Goal: Task Accomplishment & Management: Manage account settings

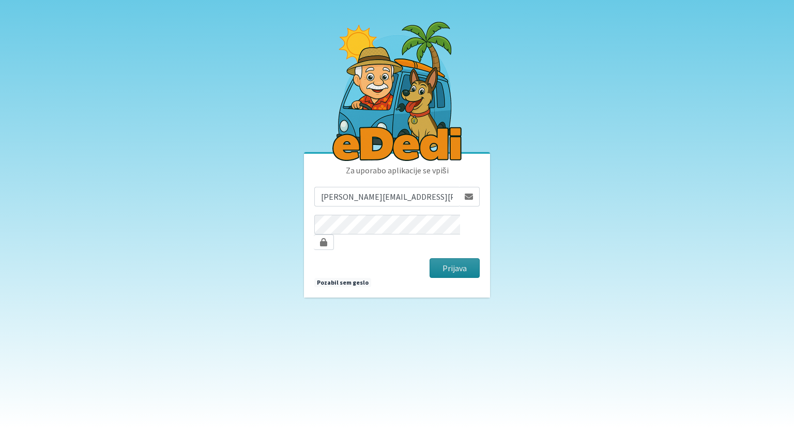
click at [473, 265] on button "Prijava" at bounding box center [455, 268] width 50 height 20
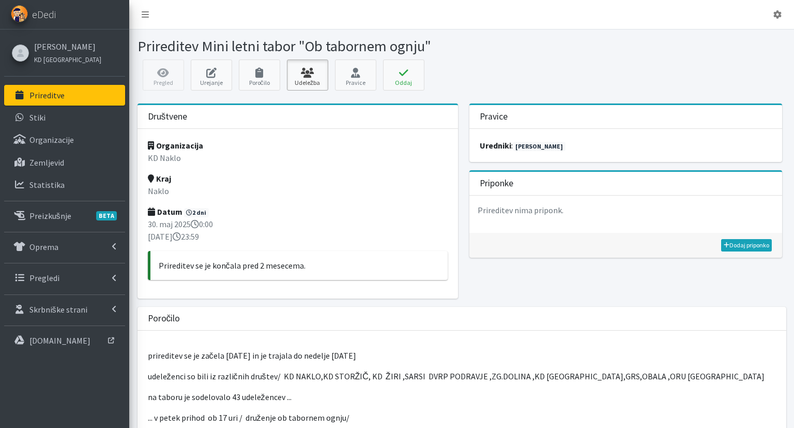
click at [307, 70] on icon at bounding box center [307, 73] width 35 height 10
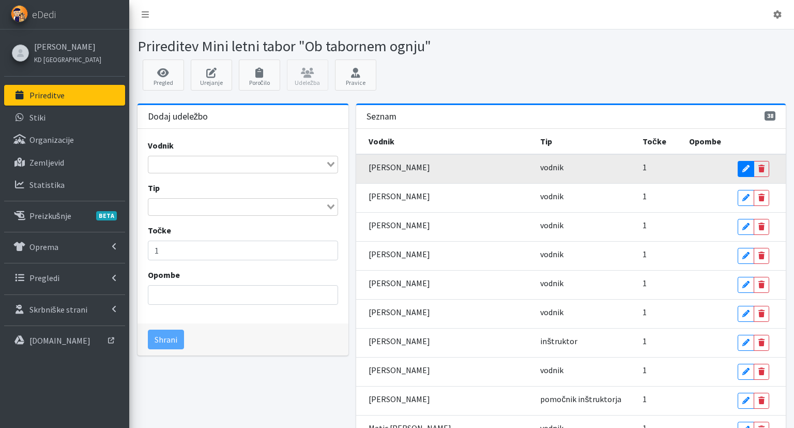
click at [742, 165] on icon at bounding box center [745, 168] width 7 height 7
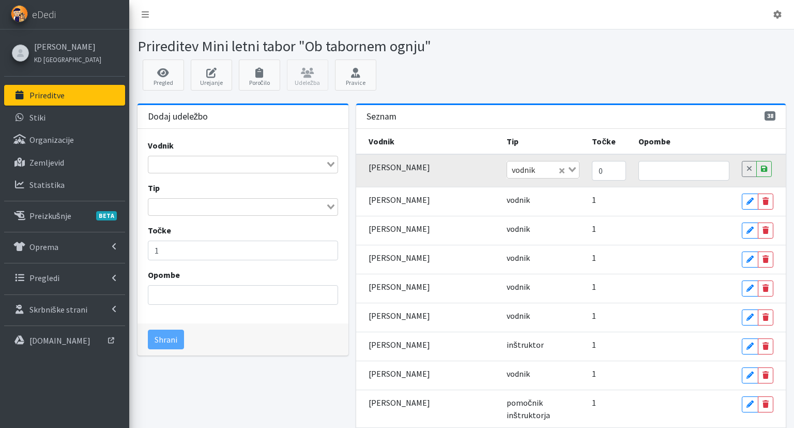
type input "0"
click at [592, 172] on input "0" at bounding box center [609, 171] width 34 height 20
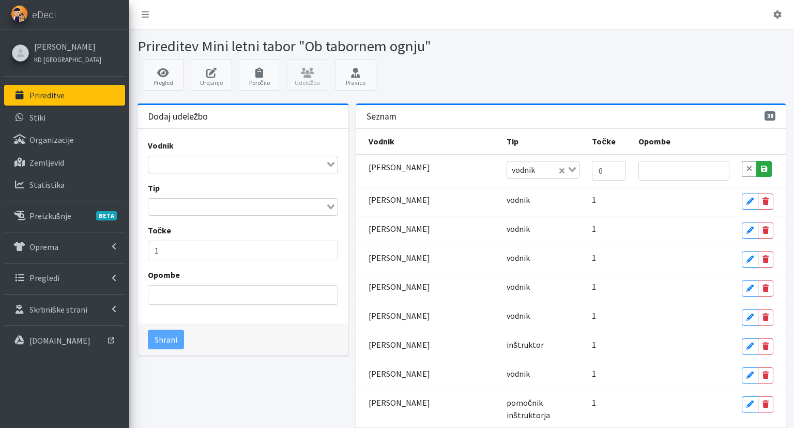
click at [763, 168] on link "Save" at bounding box center [764, 169] width 16 height 16
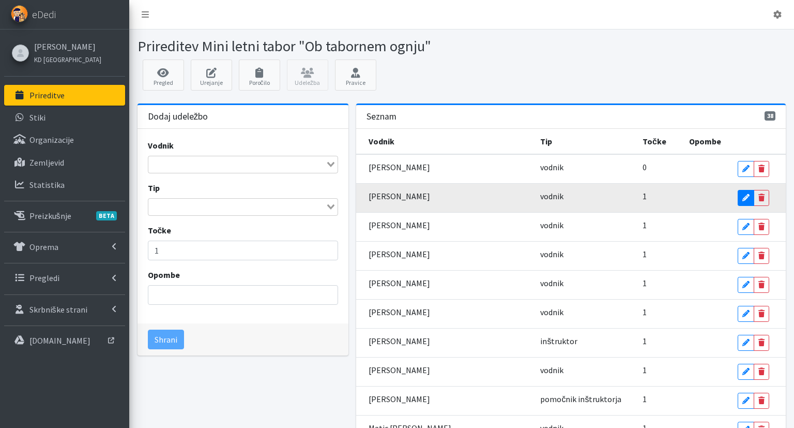
click at [742, 197] on icon at bounding box center [745, 197] width 7 height 7
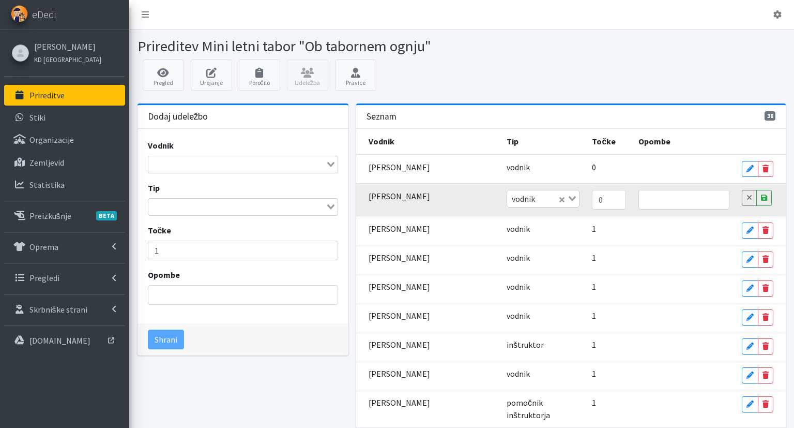
type input "0"
click at [592, 200] on input "0" at bounding box center [609, 200] width 34 height 20
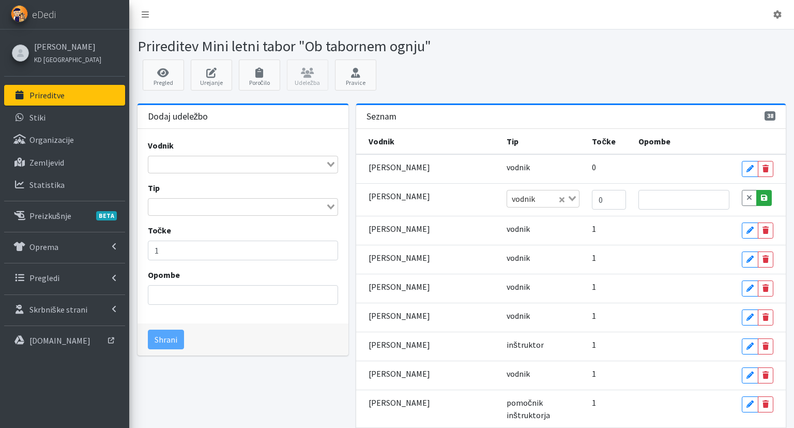
click at [760, 200] on link "Save" at bounding box center [764, 198] width 16 height 16
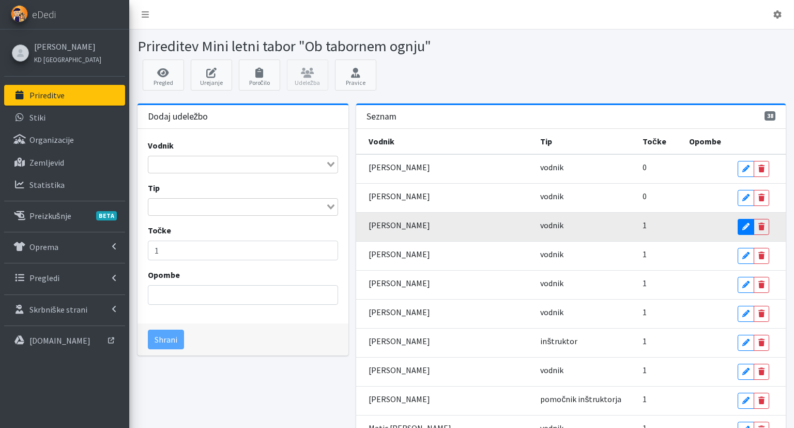
click at [742, 227] on icon at bounding box center [745, 226] width 7 height 7
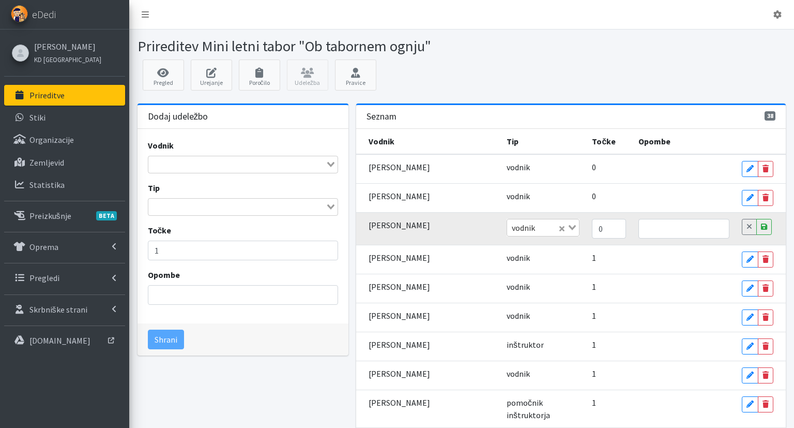
type input "0"
click at [592, 227] on input "0" at bounding box center [609, 229] width 34 height 20
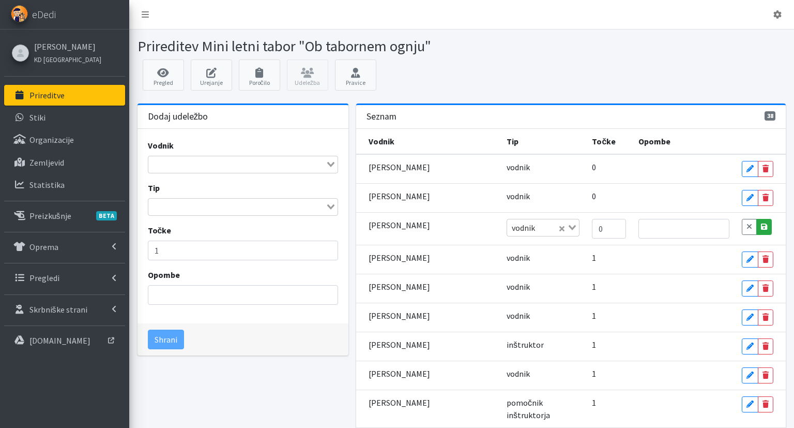
click at [756, 224] on link "Save" at bounding box center [764, 227] width 16 height 16
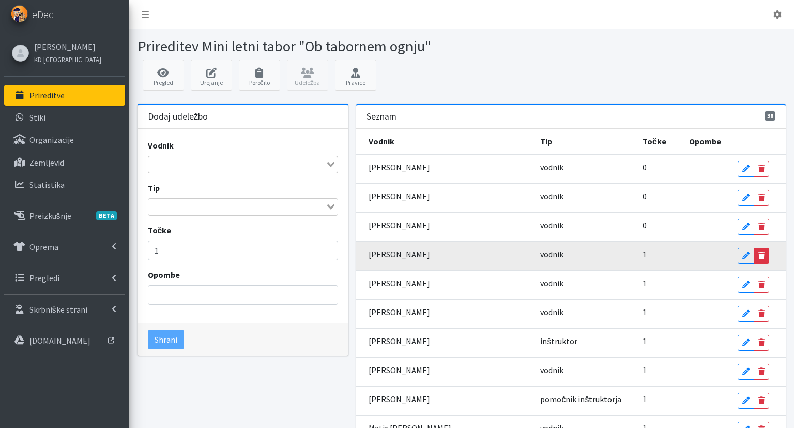
scroll to position [218, 0]
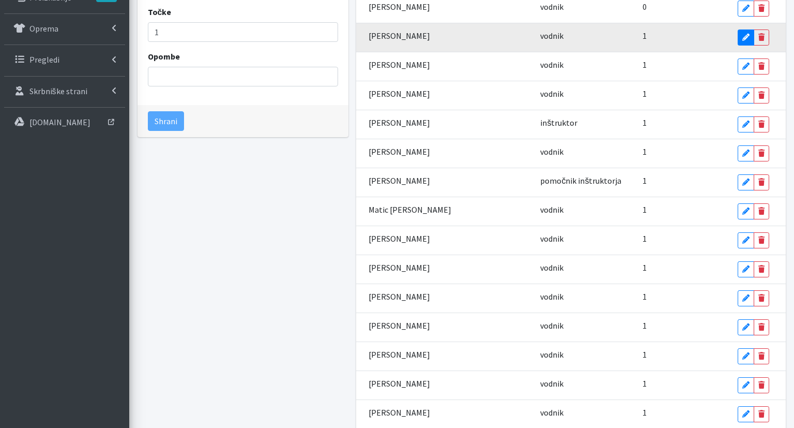
click at [738, 38] on link "Edit" at bounding box center [746, 37] width 17 height 16
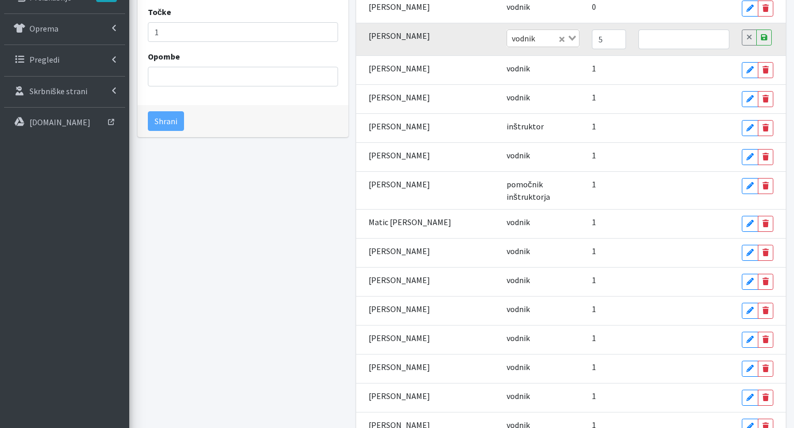
click at [592, 38] on input "5" at bounding box center [609, 39] width 34 height 20
click at [592, 38] on input "4" at bounding box center [609, 39] width 34 height 20
click at [592, 39] on input "3" at bounding box center [609, 39] width 34 height 20
click at [592, 39] on input "2" at bounding box center [609, 39] width 34 height 20
click at [592, 39] on input "1" at bounding box center [609, 39] width 34 height 20
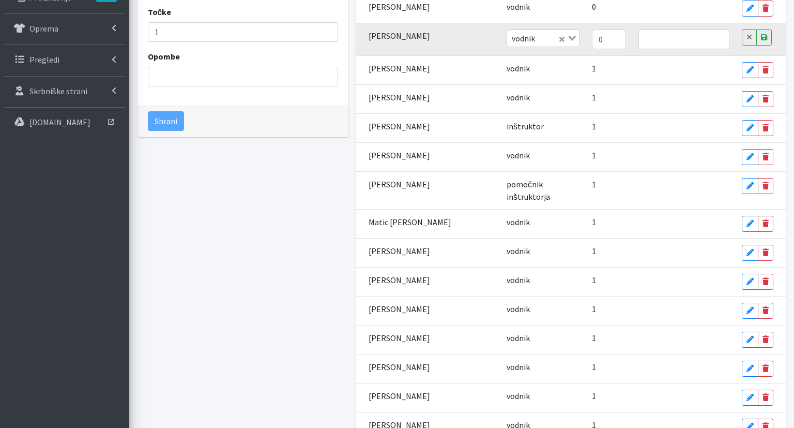
type input "0"
drag, startPoint x: 578, startPoint y: 39, endPoint x: 598, endPoint y: 40, distance: 19.1
click at [592, 39] on input "0" at bounding box center [609, 39] width 34 height 20
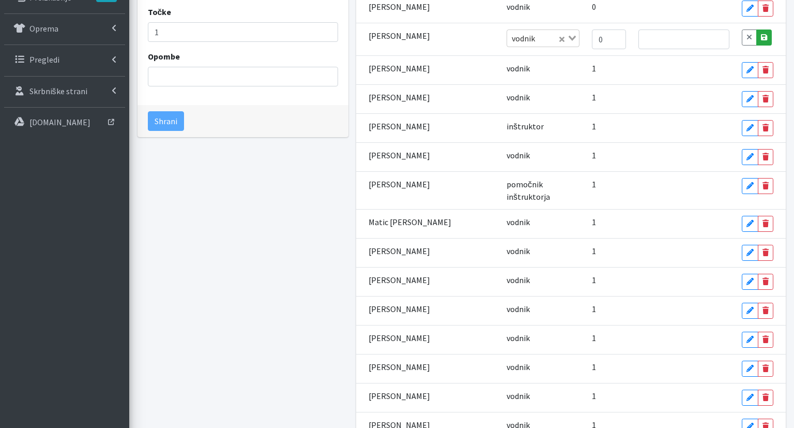
click at [764, 40] on link "Save" at bounding box center [764, 37] width 16 height 16
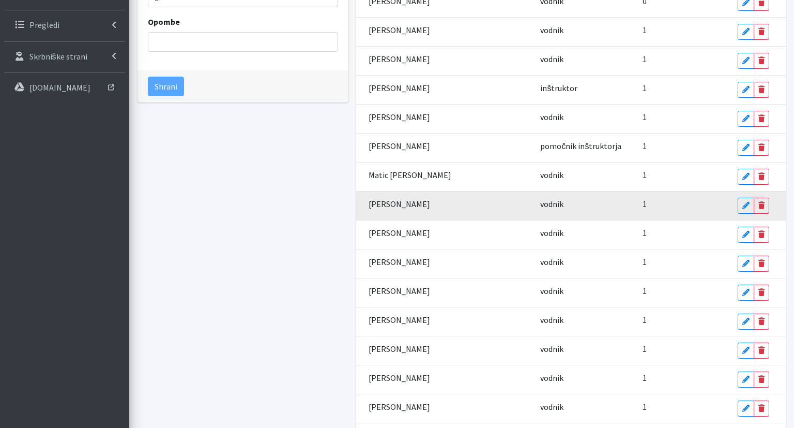
scroll to position [273, 0]
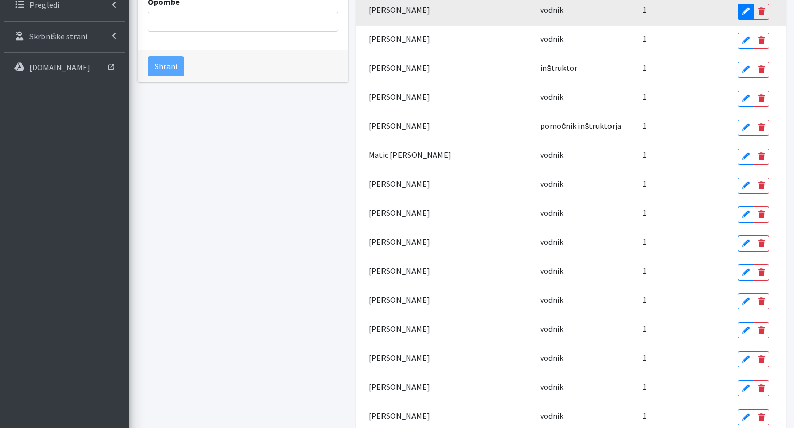
click at [742, 11] on icon at bounding box center [745, 11] width 7 height 7
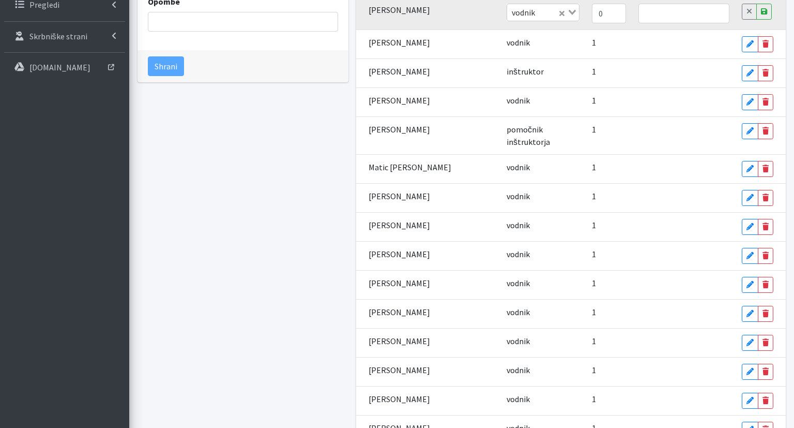
type input "0"
click at [592, 14] on input "0" at bounding box center [609, 14] width 34 height 20
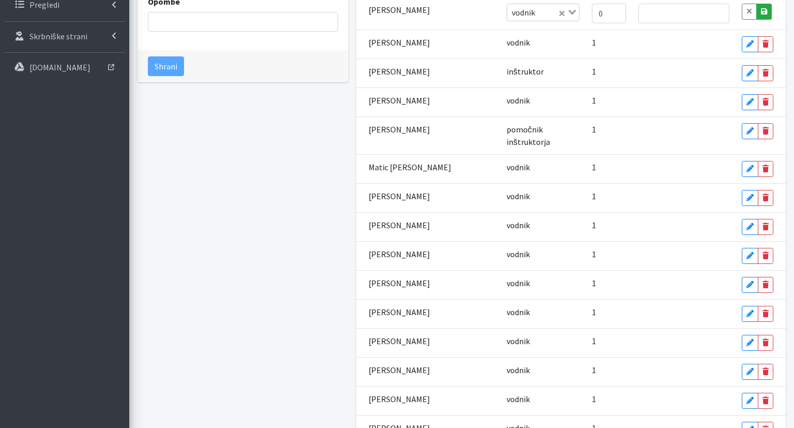
click at [759, 14] on link "Save" at bounding box center [764, 12] width 16 height 16
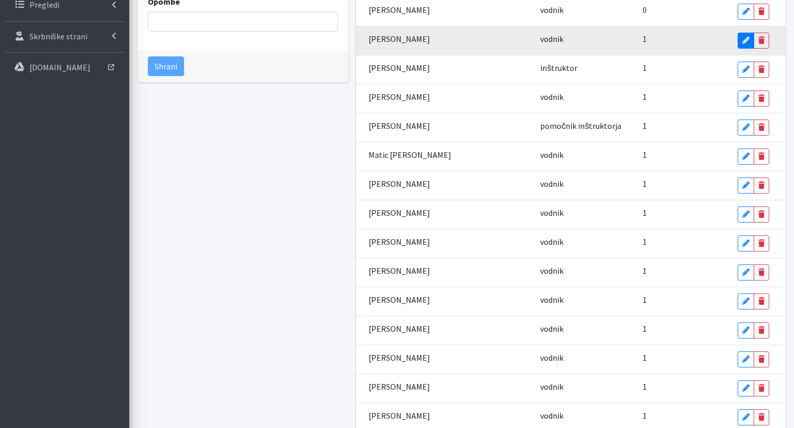
click at [738, 42] on link "Edit" at bounding box center [746, 41] width 17 height 16
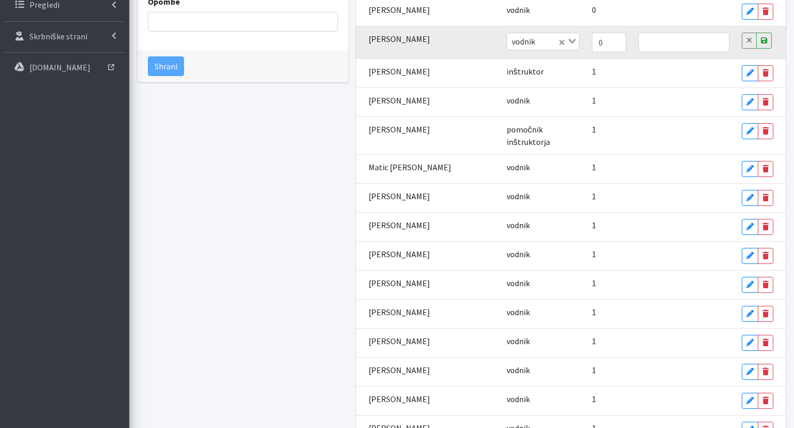
type input "0"
click at [592, 42] on input "0" at bounding box center [609, 43] width 34 height 20
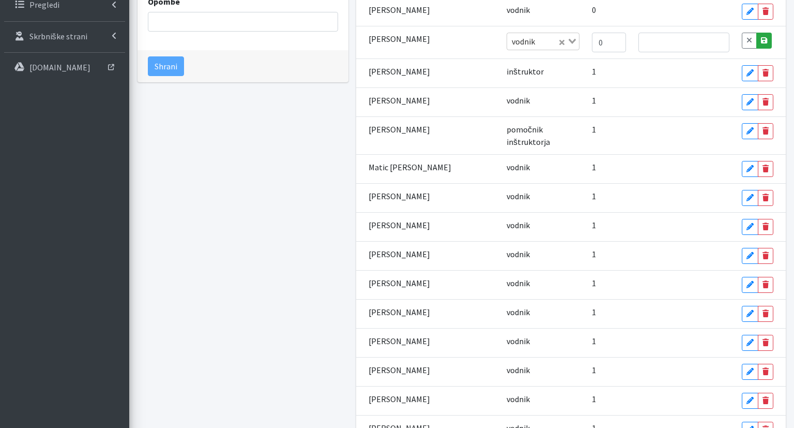
click at [761, 38] on icon at bounding box center [764, 40] width 6 height 7
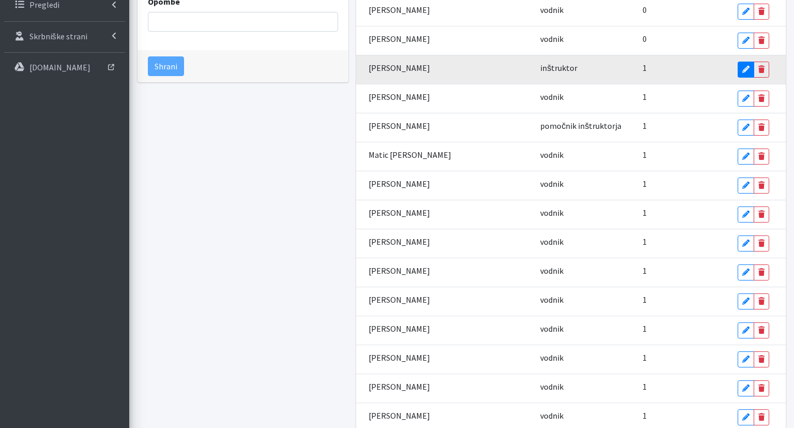
click at [742, 66] on icon at bounding box center [745, 69] width 7 height 7
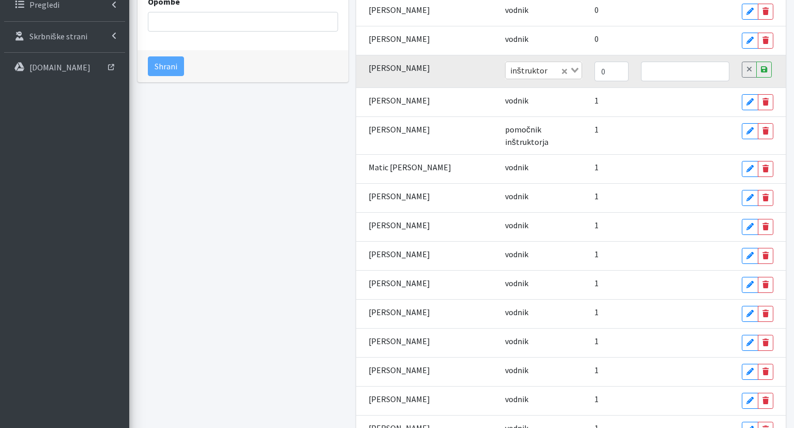
type input "0"
click at [595, 69] on input "0" at bounding box center [612, 72] width 34 height 20
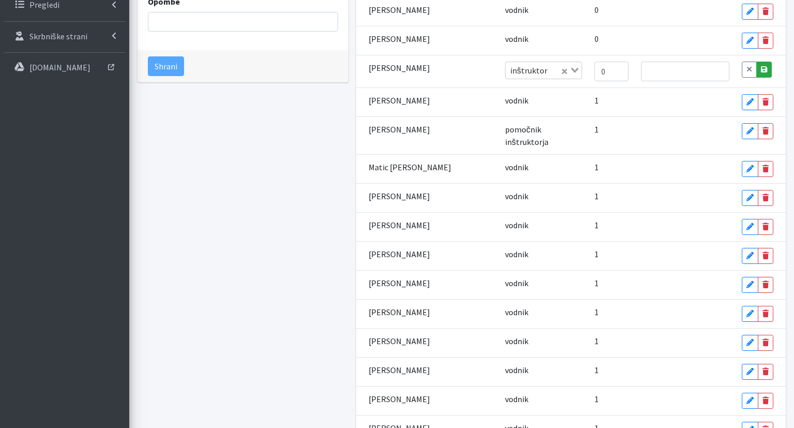
click at [764, 68] on link "Save" at bounding box center [764, 70] width 16 height 16
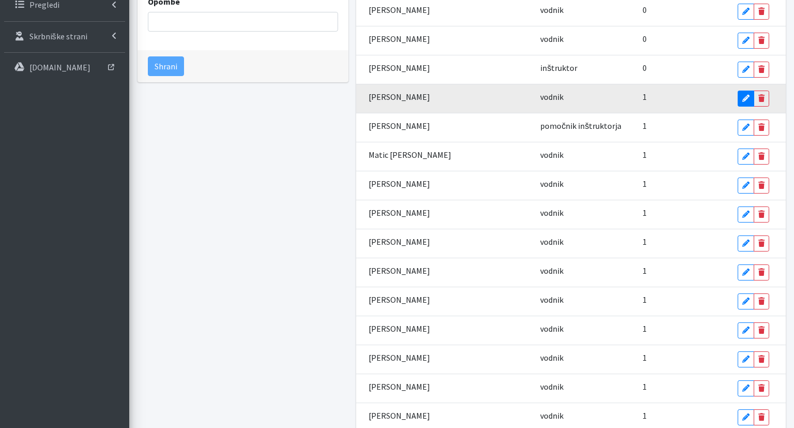
click at [738, 98] on link "Edit" at bounding box center [746, 98] width 17 height 16
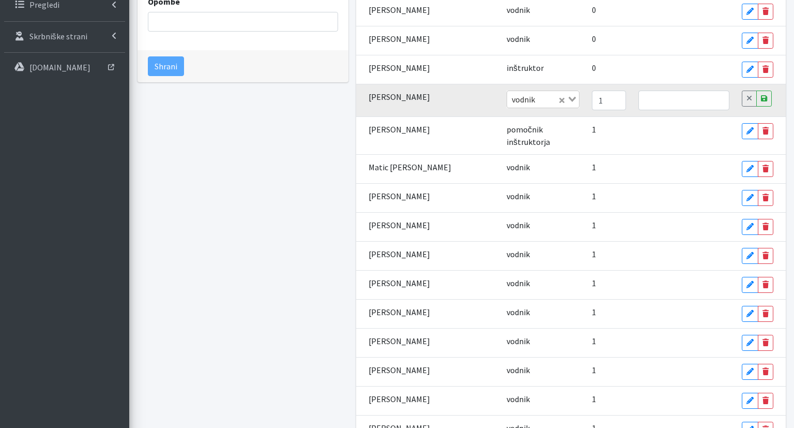
click at [592, 99] on input "1" at bounding box center [609, 100] width 34 height 20
click at [592, 99] on input "0" at bounding box center [609, 100] width 34 height 20
click at [592, 99] on input "-4" at bounding box center [609, 100] width 34 height 20
click at [592, 90] on input "-4" at bounding box center [609, 100] width 34 height 20
click at [592, 95] on input "-3" at bounding box center [609, 100] width 34 height 20
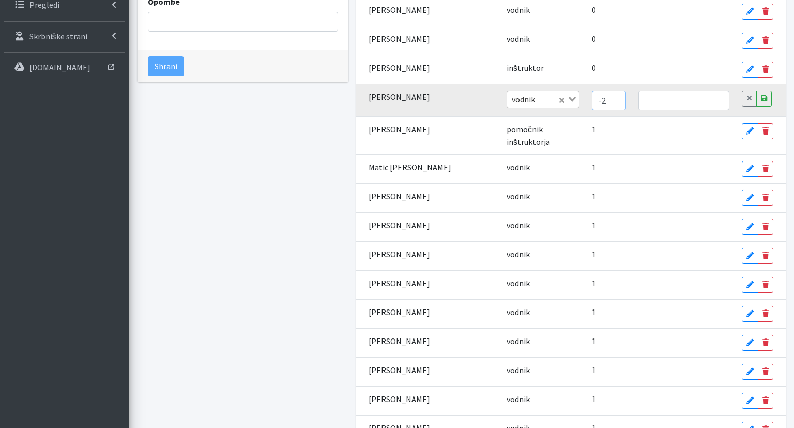
click at [592, 95] on input "-2" at bounding box center [609, 100] width 34 height 20
click at [592, 95] on input "-1" at bounding box center [609, 100] width 34 height 20
type input "0"
click at [592, 95] on input "0" at bounding box center [609, 100] width 34 height 20
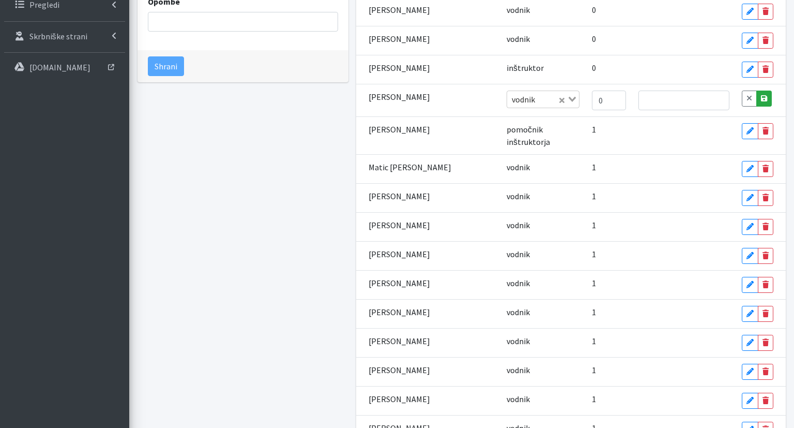
click at [761, 95] on icon at bounding box center [764, 98] width 6 height 7
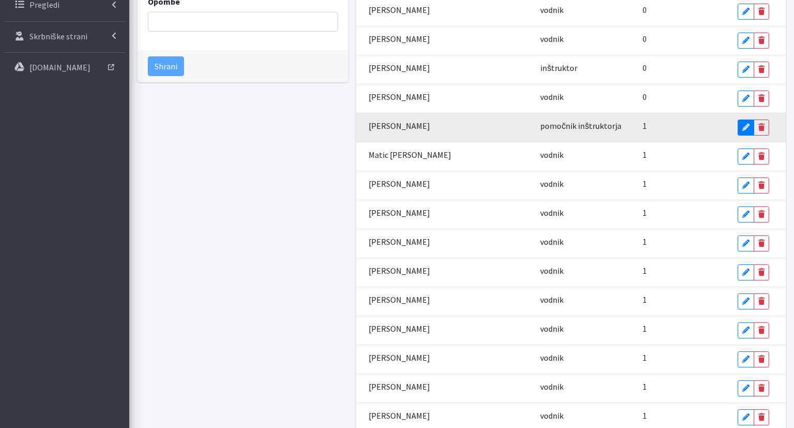
click at [742, 125] on icon at bounding box center [745, 127] width 7 height 7
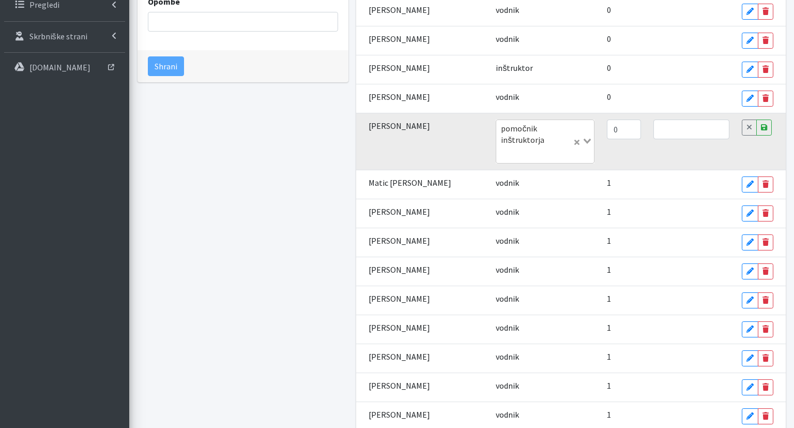
type input "0"
click at [607, 128] on input "0" at bounding box center [624, 129] width 34 height 20
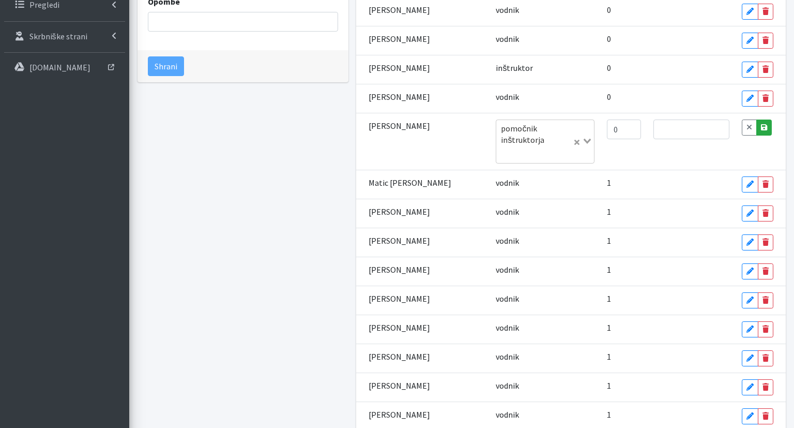
click at [768, 127] on link "Save" at bounding box center [764, 127] width 16 height 16
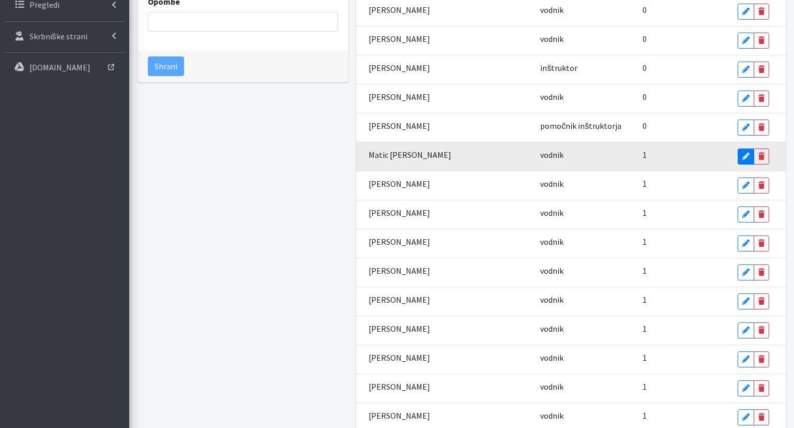
click at [738, 159] on link "Edit" at bounding box center [746, 156] width 17 height 16
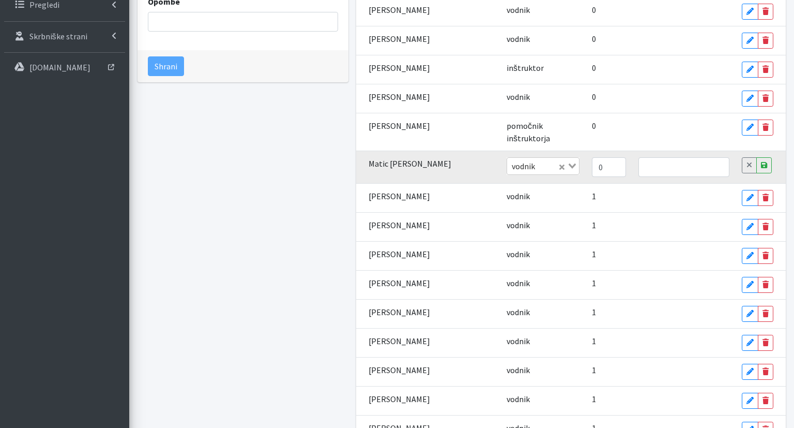
type input "0"
click at [592, 157] on input "0" at bounding box center [609, 167] width 34 height 20
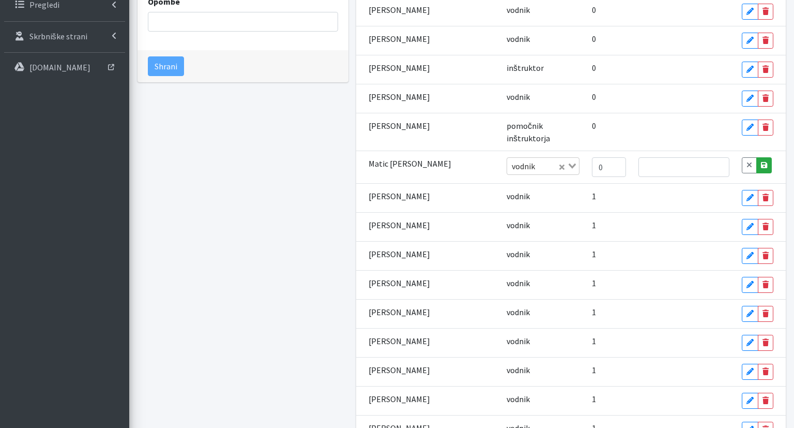
click at [761, 161] on icon at bounding box center [764, 164] width 6 height 7
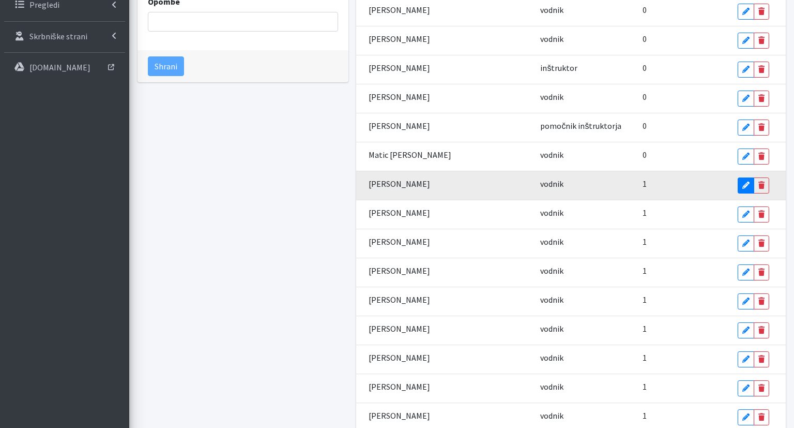
click at [738, 179] on link "Edit" at bounding box center [746, 185] width 17 height 16
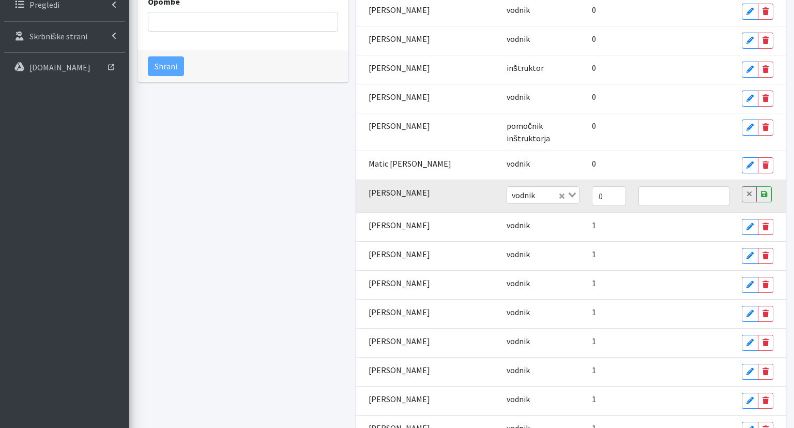
type input "0"
click at [592, 186] on input "0" at bounding box center [609, 196] width 34 height 20
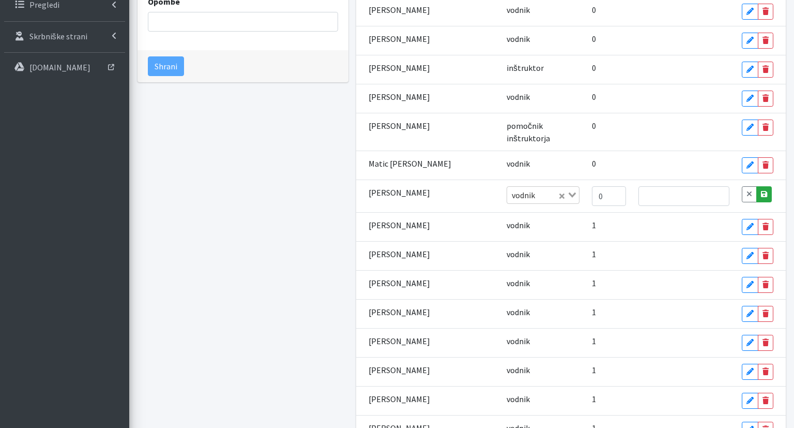
click at [761, 190] on icon at bounding box center [764, 193] width 6 height 7
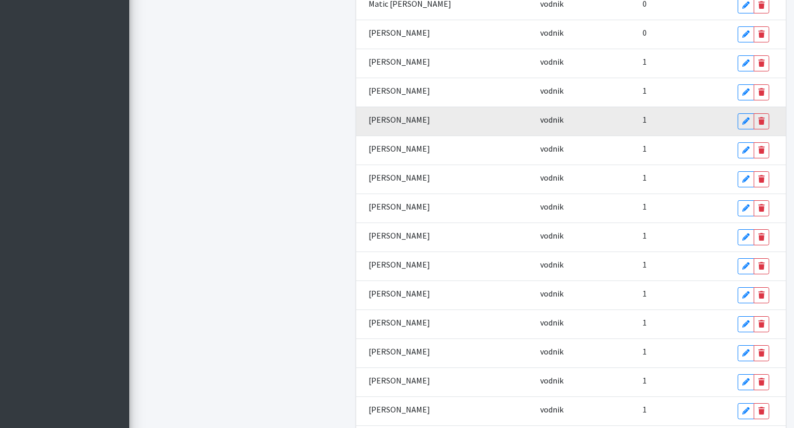
scroll to position [436, 0]
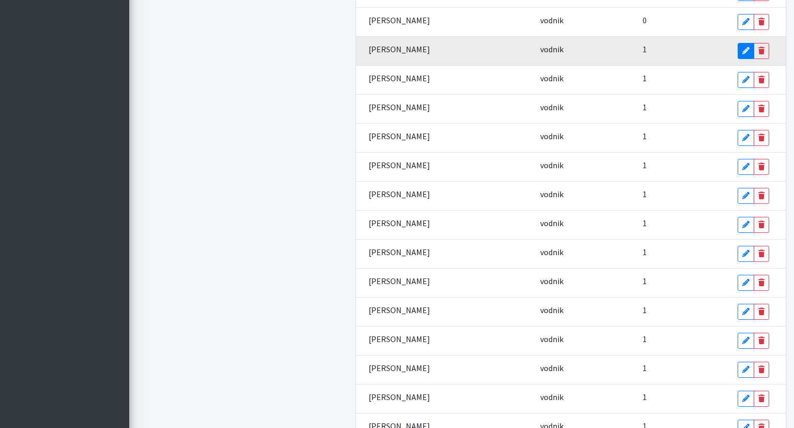
click at [742, 47] on icon at bounding box center [745, 50] width 7 height 7
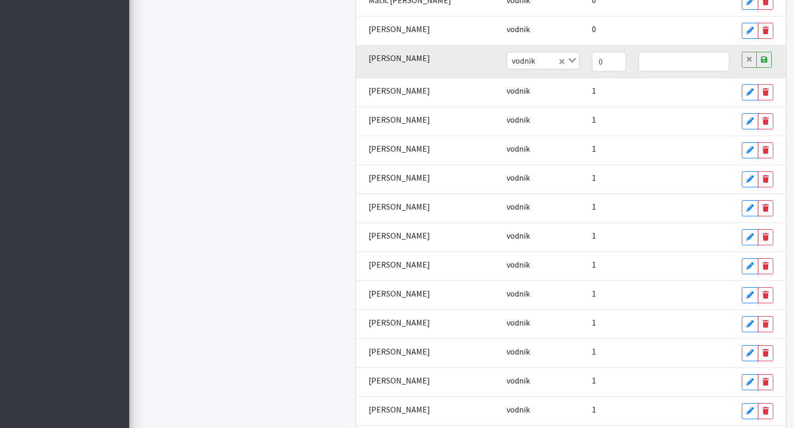
type input "0"
click at [592, 52] on input "0" at bounding box center [609, 62] width 34 height 20
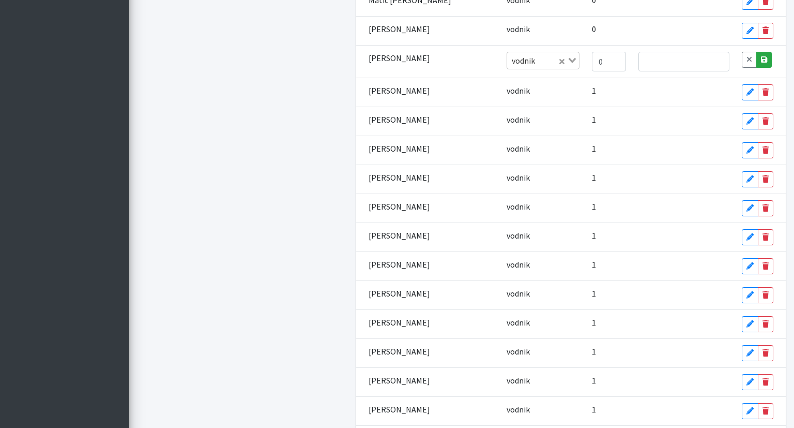
click at [759, 52] on link "Save" at bounding box center [764, 60] width 16 height 16
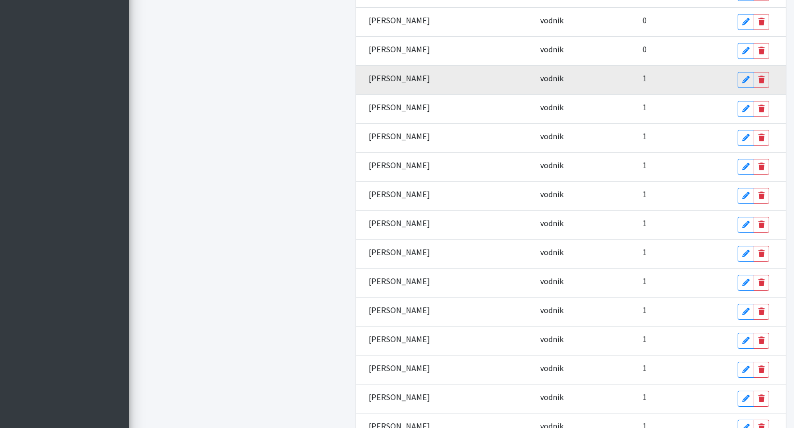
click at [742, 78] on icon at bounding box center [745, 79] width 7 height 7
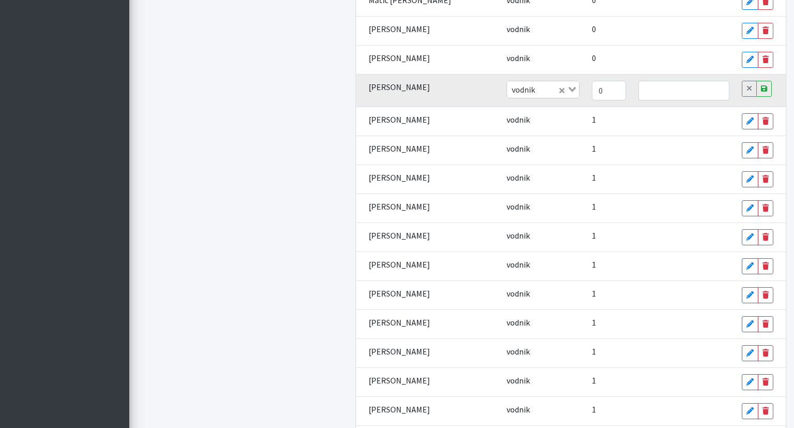
type input "0"
click at [592, 81] on input "0" at bounding box center [609, 91] width 34 height 20
click at [765, 81] on div "Cancel Save" at bounding box center [758, 89] width 32 height 16
click at [760, 81] on link "Save" at bounding box center [764, 89] width 16 height 16
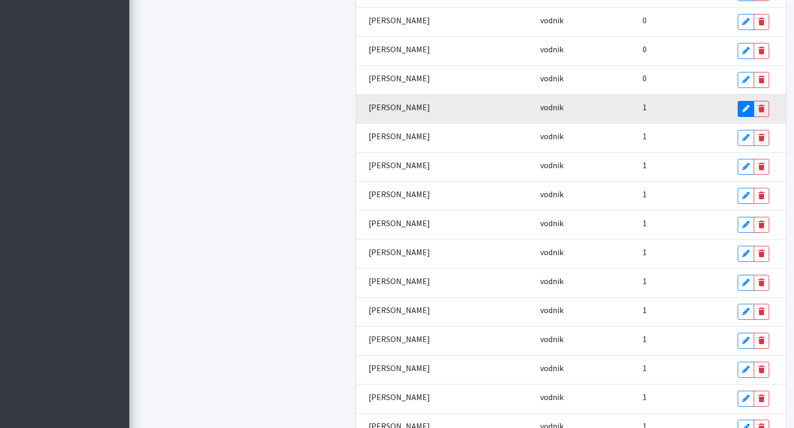
click at [738, 106] on link "Edit" at bounding box center [746, 109] width 17 height 16
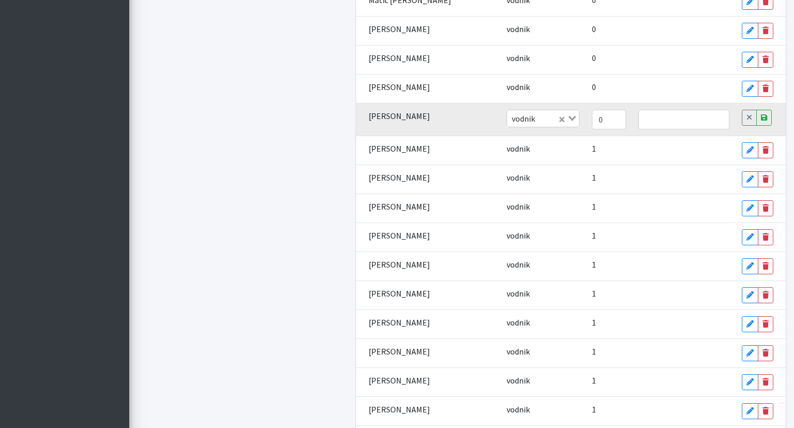
type input "0"
click at [592, 110] on input "0" at bounding box center [609, 120] width 34 height 20
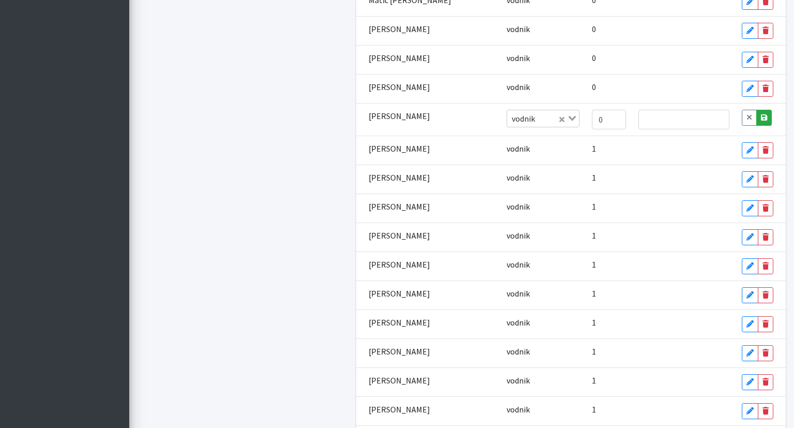
click at [761, 114] on icon at bounding box center [764, 117] width 6 height 7
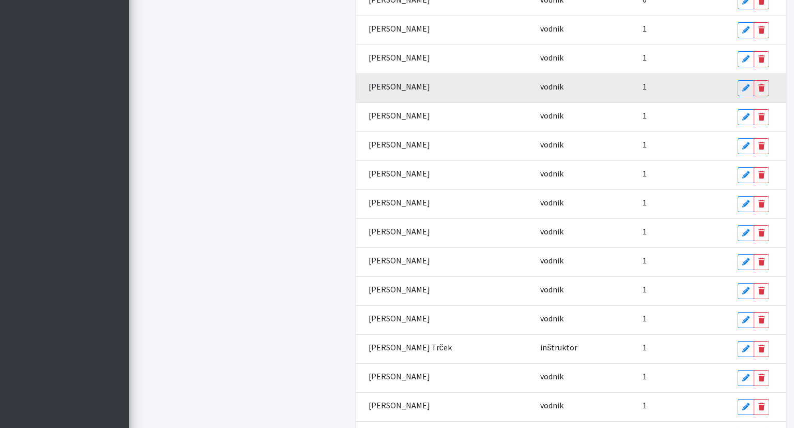
scroll to position [546, 0]
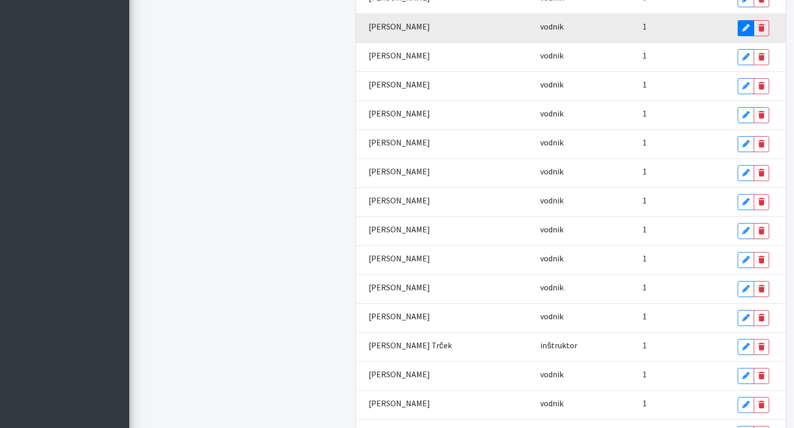
click at [742, 24] on icon at bounding box center [745, 27] width 7 height 7
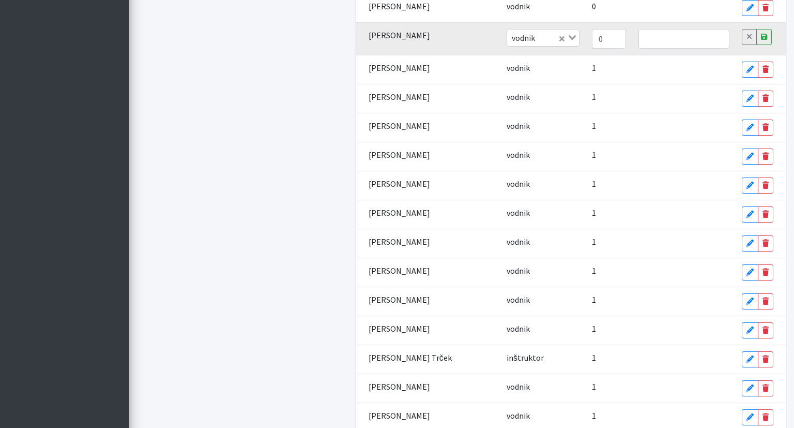
type input "0"
click at [592, 29] on input "0" at bounding box center [609, 39] width 34 height 20
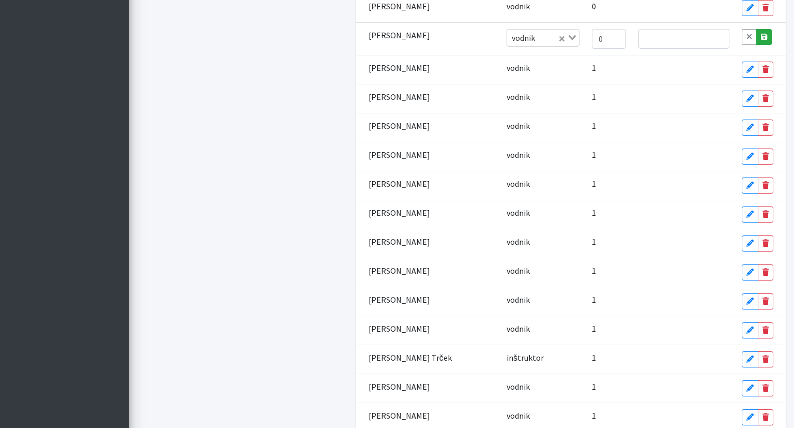
click at [761, 29] on link "Save" at bounding box center [764, 37] width 16 height 16
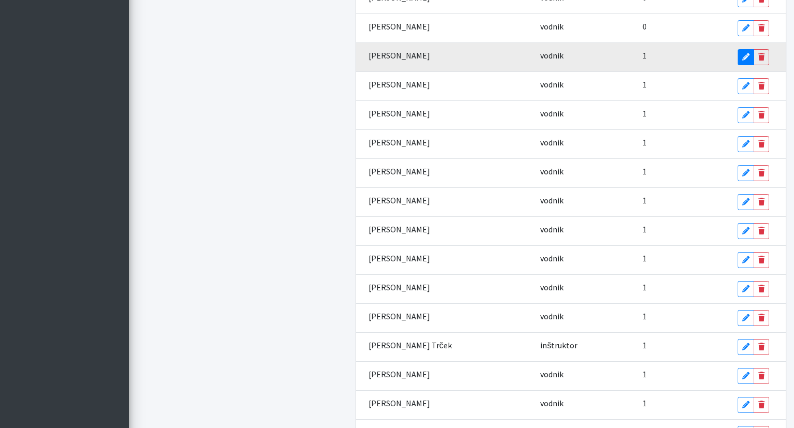
click at [738, 53] on link "Edit" at bounding box center [746, 57] width 17 height 16
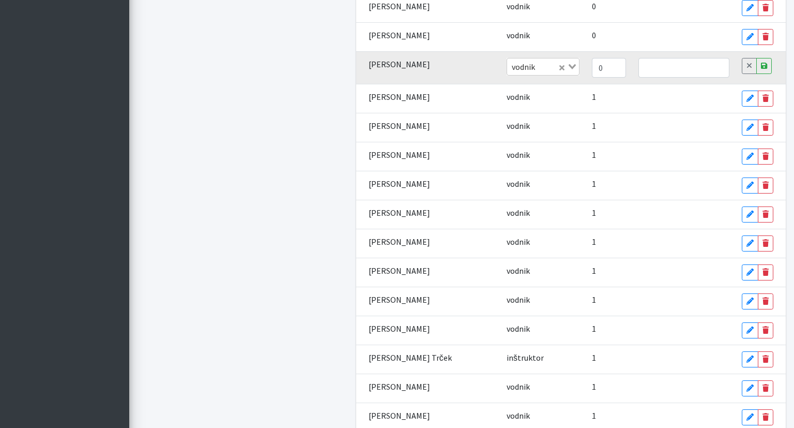
type input "0"
click at [592, 58] on input "0" at bounding box center [609, 68] width 34 height 20
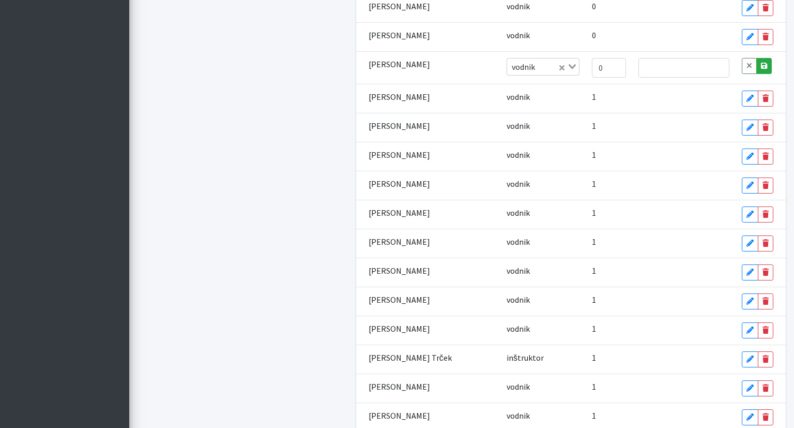
click at [761, 62] on icon at bounding box center [764, 65] width 6 height 7
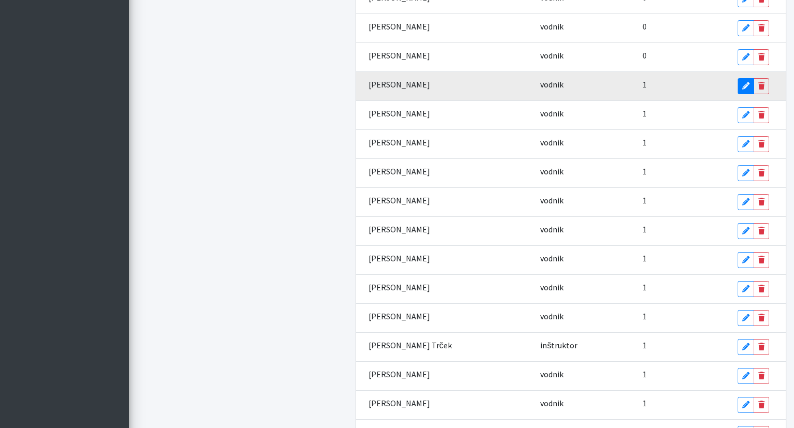
click at [742, 82] on icon at bounding box center [745, 85] width 7 height 7
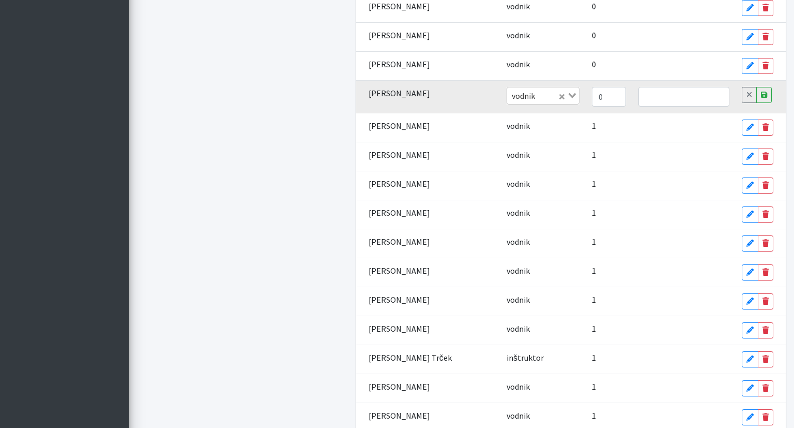
type input "0"
click at [592, 87] on input "0" at bounding box center [609, 97] width 34 height 20
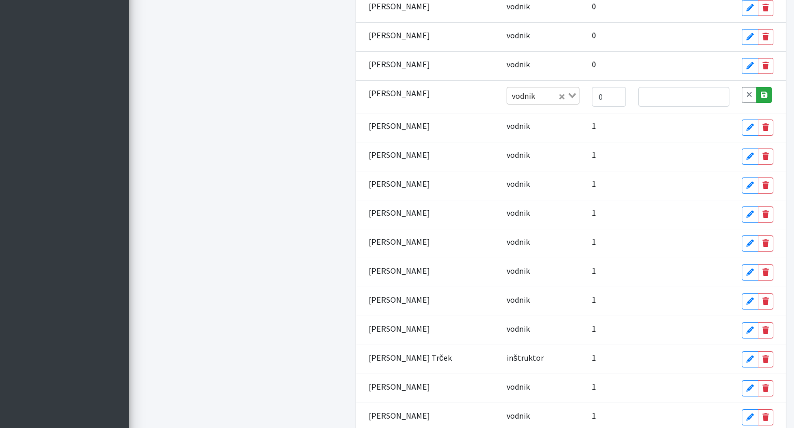
click at [761, 91] on icon at bounding box center [764, 94] width 6 height 7
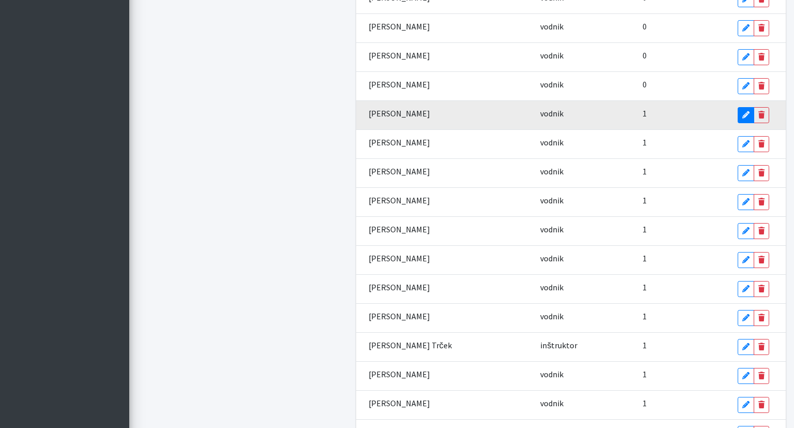
click at [742, 111] on icon at bounding box center [745, 114] width 7 height 7
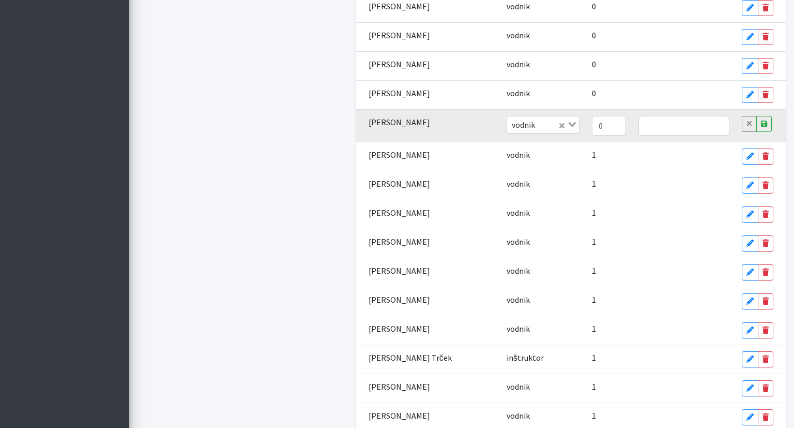
type input "0"
click at [592, 116] on input "0" at bounding box center [609, 126] width 34 height 20
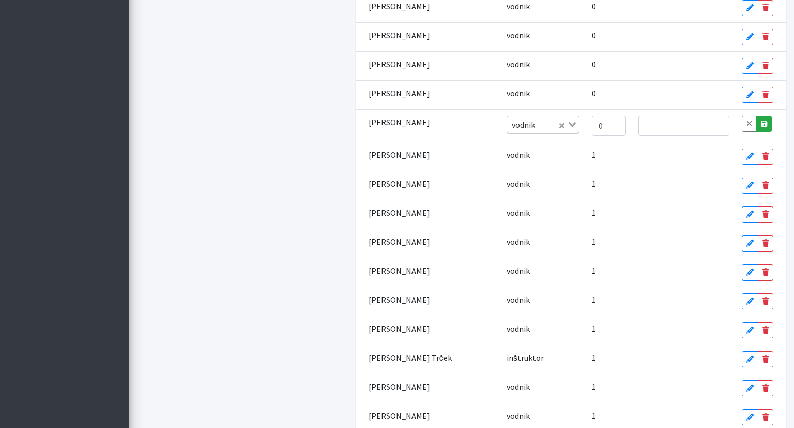
click at [763, 116] on link "Save" at bounding box center [764, 124] width 16 height 16
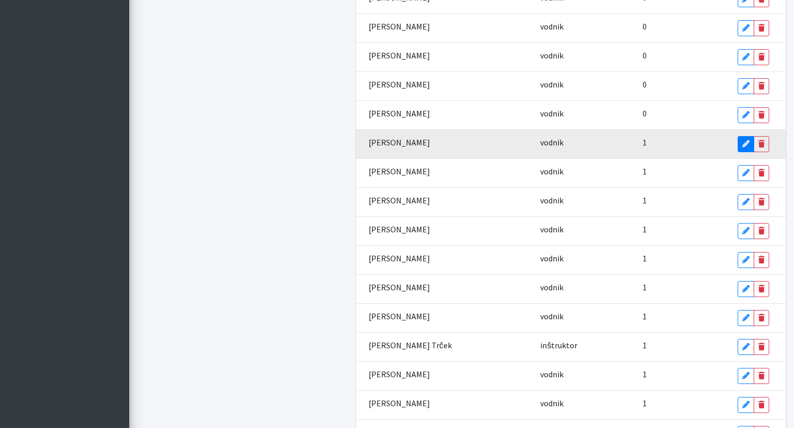
click at [738, 136] on link "Edit" at bounding box center [746, 144] width 17 height 16
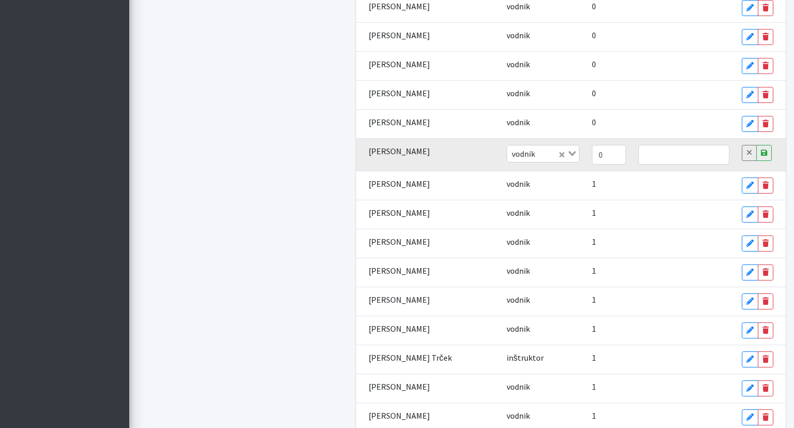
type input "0"
click at [592, 145] on input "0" at bounding box center [609, 155] width 34 height 20
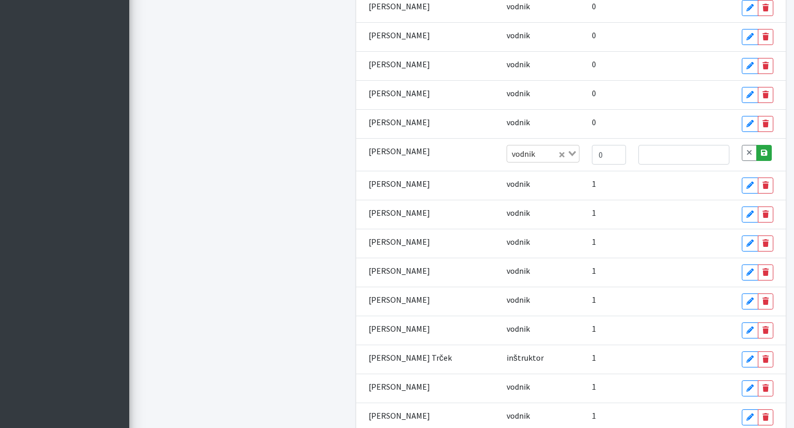
click at [763, 145] on link "Save" at bounding box center [764, 153] width 16 height 16
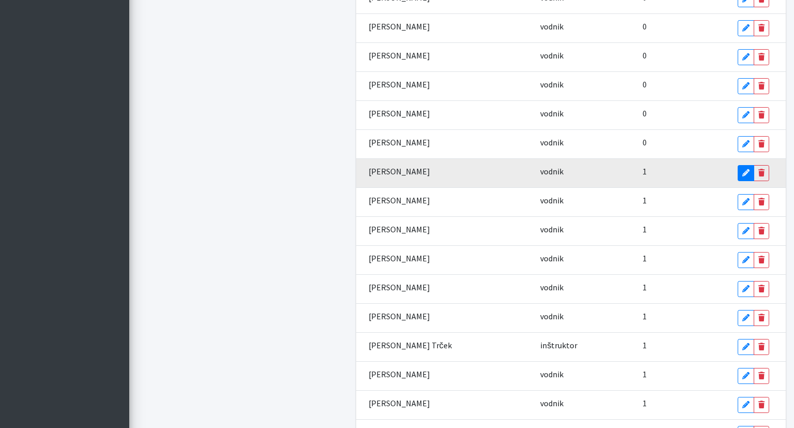
click at [738, 170] on link "Edit" at bounding box center [746, 173] width 17 height 16
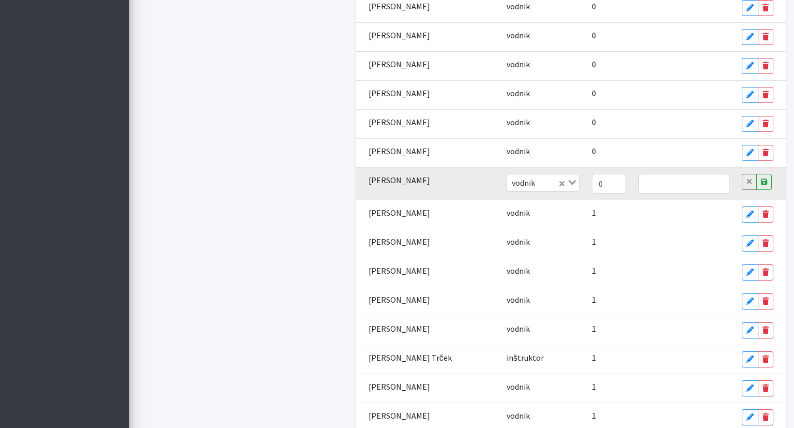
type input "0"
click at [592, 174] on input "0" at bounding box center [609, 184] width 34 height 20
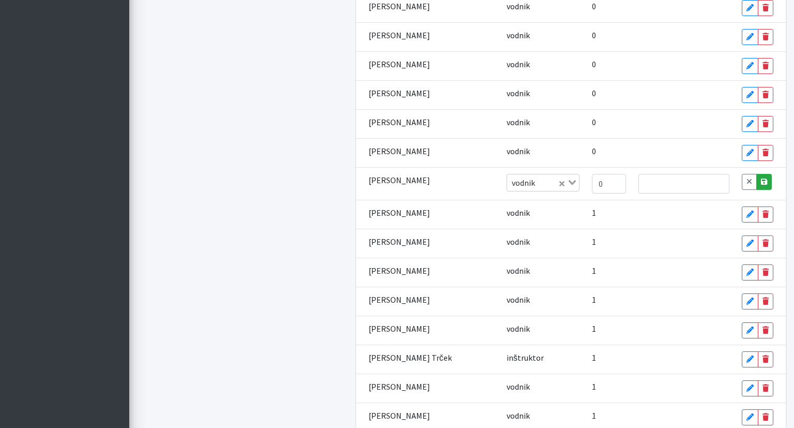
click at [761, 178] on icon at bounding box center [764, 181] width 6 height 7
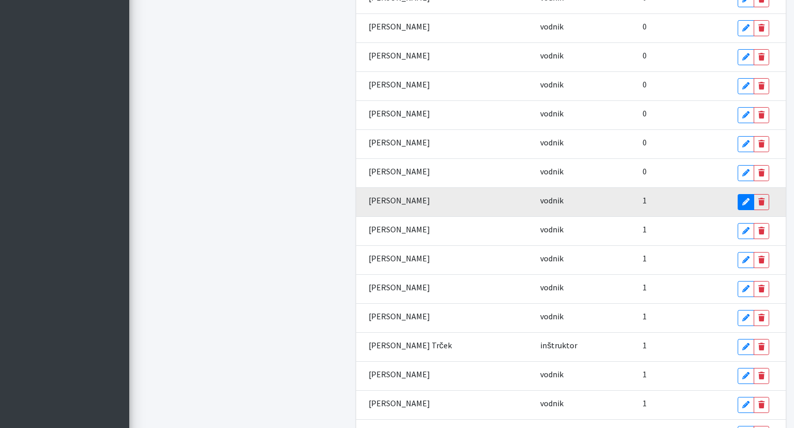
click at [742, 198] on icon at bounding box center [745, 201] width 7 height 7
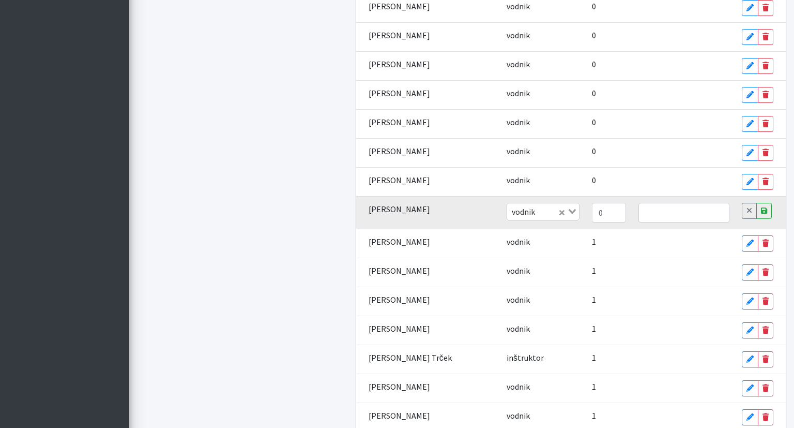
type input "0"
click at [592, 203] on input "0" at bounding box center [609, 213] width 34 height 20
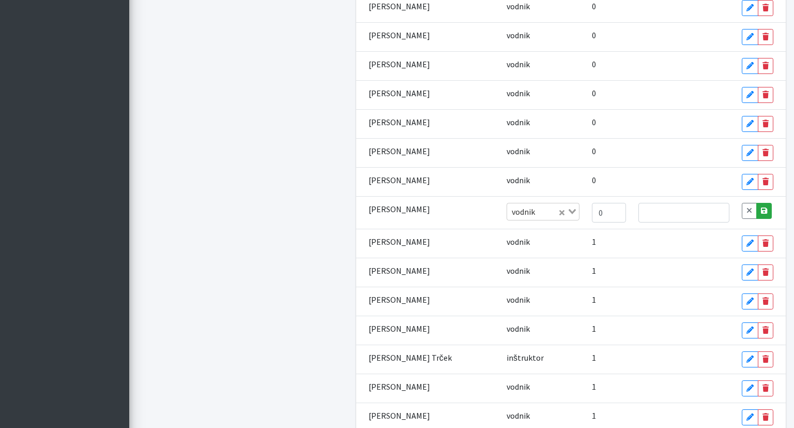
click at [761, 207] on icon at bounding box center [764, 210] width 6 height 7
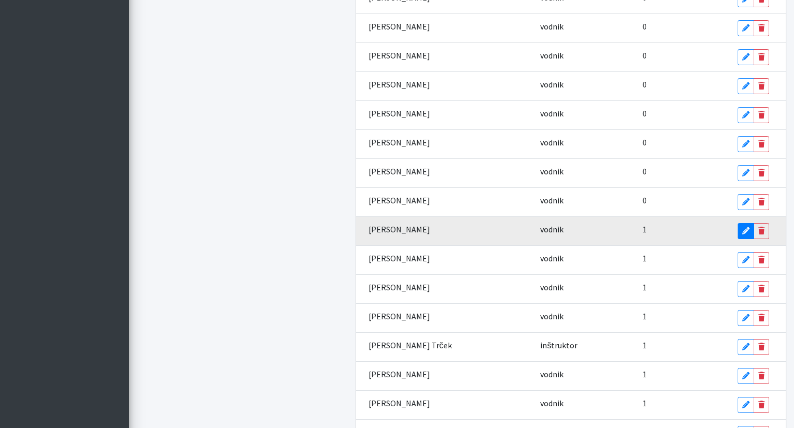
click at [738, 223] on link "Edit" at bounding box center [746, 231] width 17 height 16
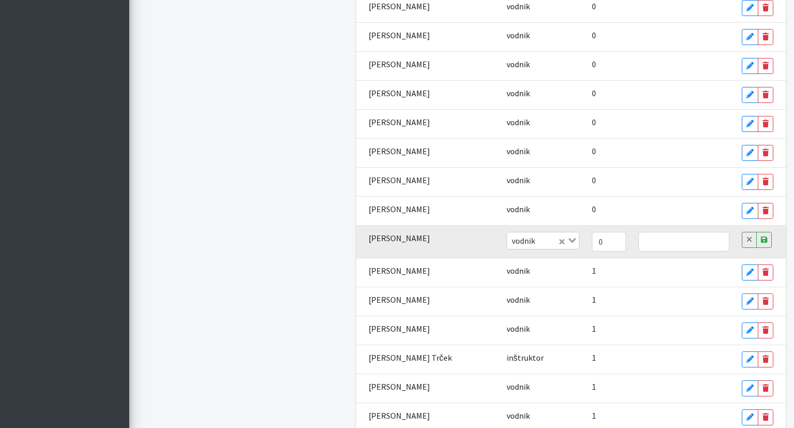
type input "0"
click at [592, 232] on input "0" at bounding box center [609, 242] width 34 height 20
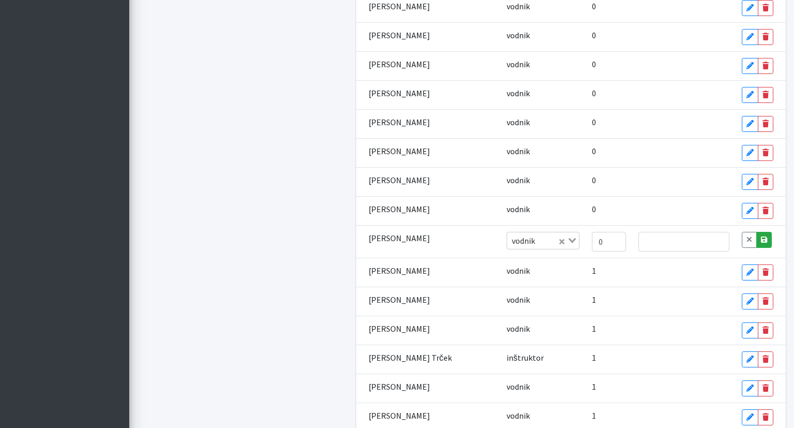
click at [756, 232] on link "Save" at bounding box center [764, 240] width 16 height 16
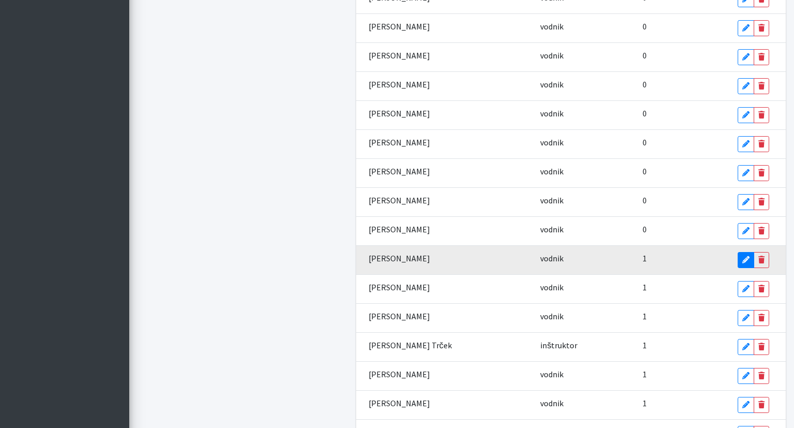
click at [742, 256] on icon at bounding box center [745, 259] width 7 height 7
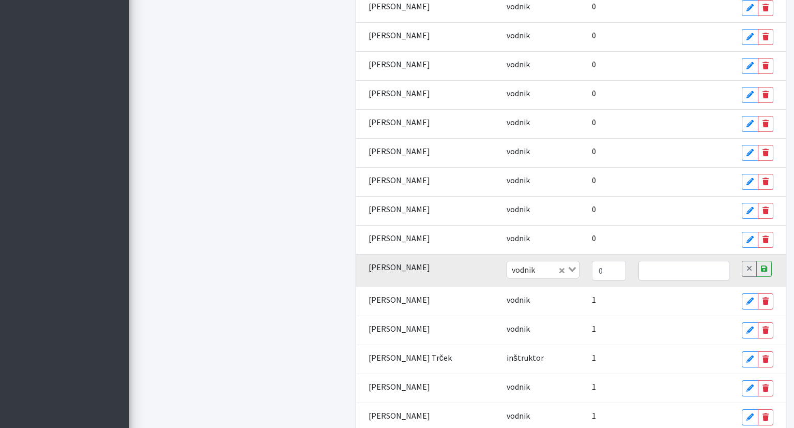
type input "0"
click at [592, 261] on input "0" at bounding box center [609, 271] width 34 height 20
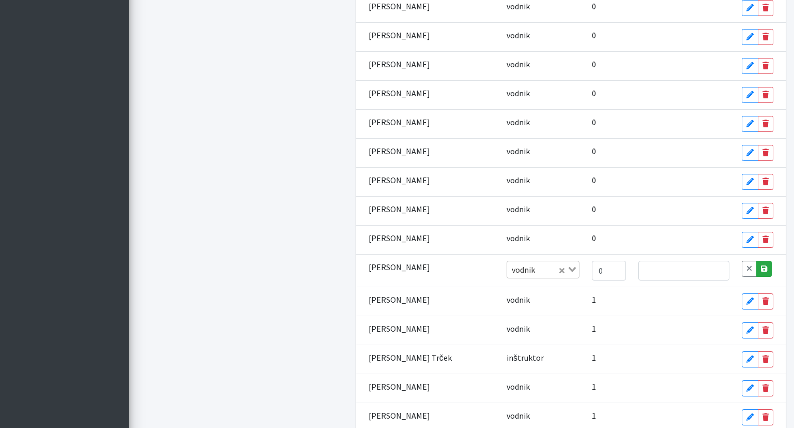
click at [756, 261] on link "Save" at bounding box center [764, 269] width 16 height 16
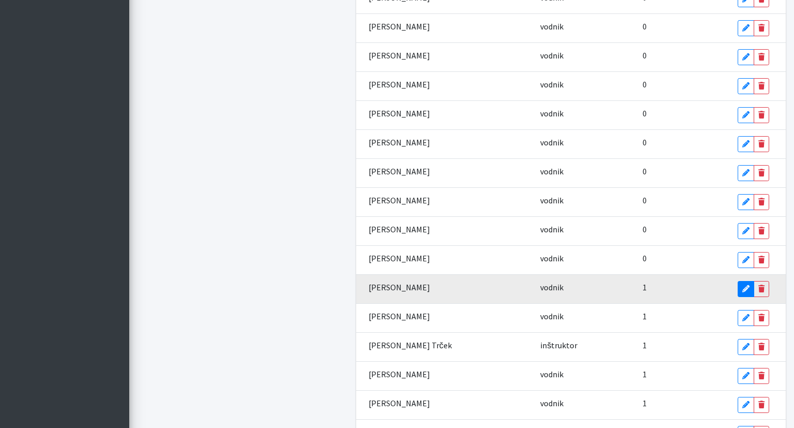
click at [742, 285] on icon at bounding box center [745, 288] width 7 height 7
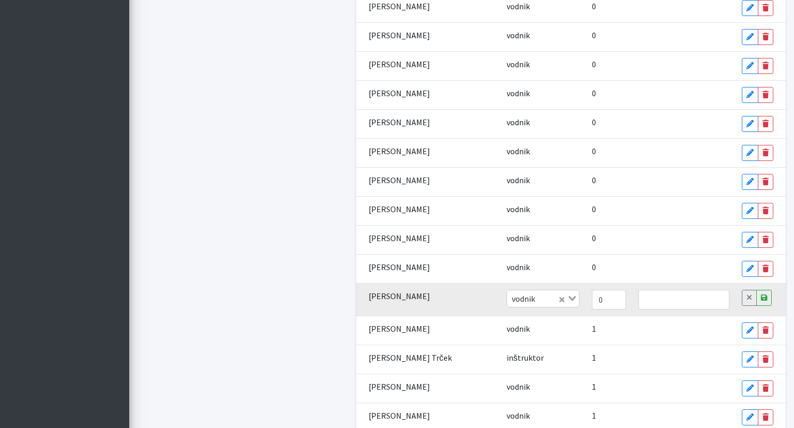
type input "0"
click at [592, 290] on input "0" at bounding box center [609, 300] width 34 height 20
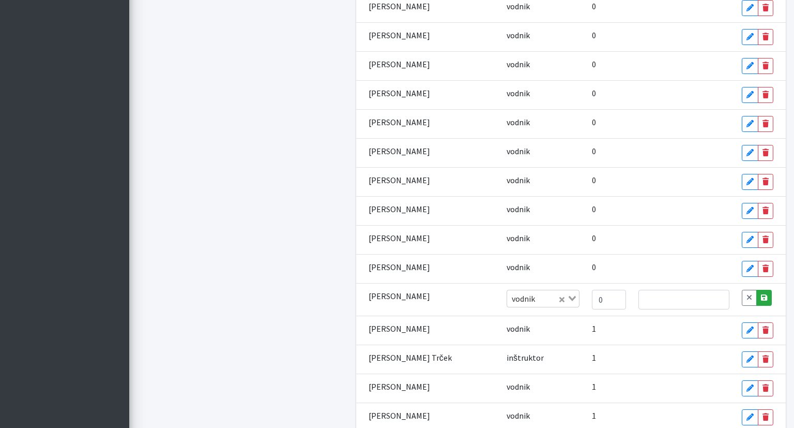
click at [761, 294] on icon at bounding box center [764, 297] width 6 height 7
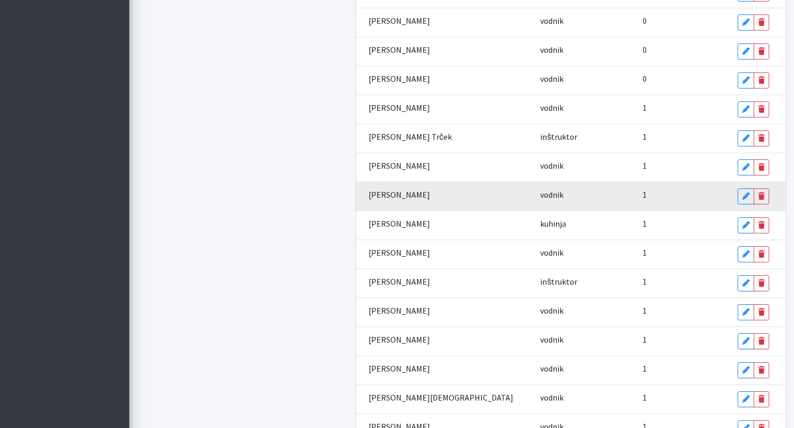
scroll to position [764, 0]
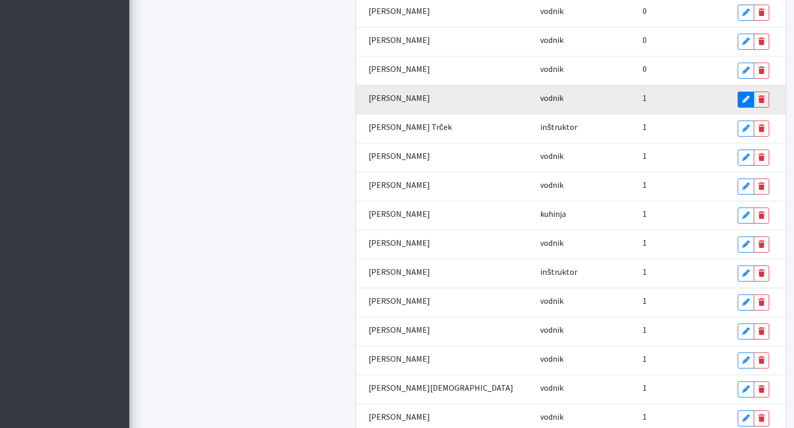
click at [738, 96] on link "Edit" at bounding box center [746, 100] width 17 height 16
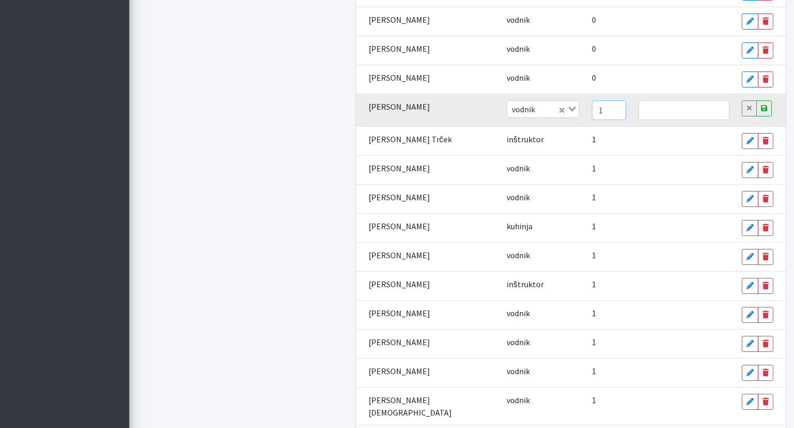
click at [592, 100] on input "1" at bounding box center [609, 110] width 34 height 20
type input "0"
click at [592, 100] on input "0" at bounding box center [609, 110] width 34 height 20
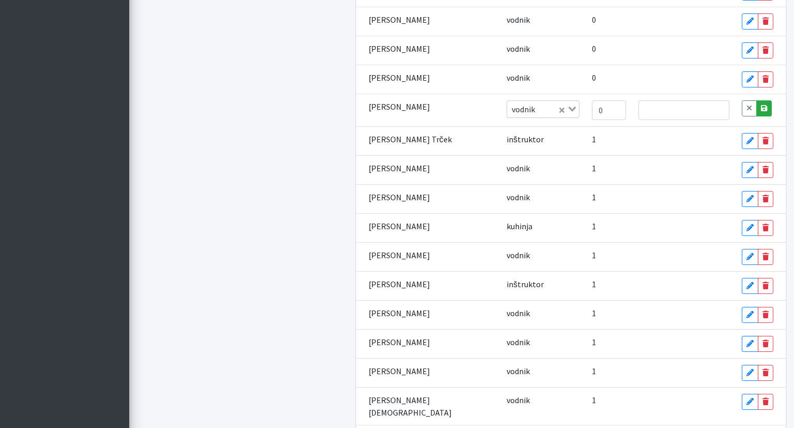
click at [764, 100] on link "Save" at bounding box center [764, 108] width 16 height 16
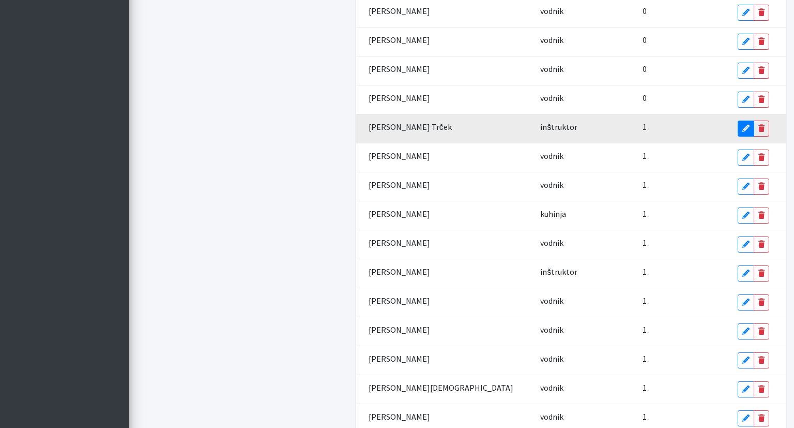
click at [738, 125] on link "Edit" at bounding box center [746, 128] width 17 height 16
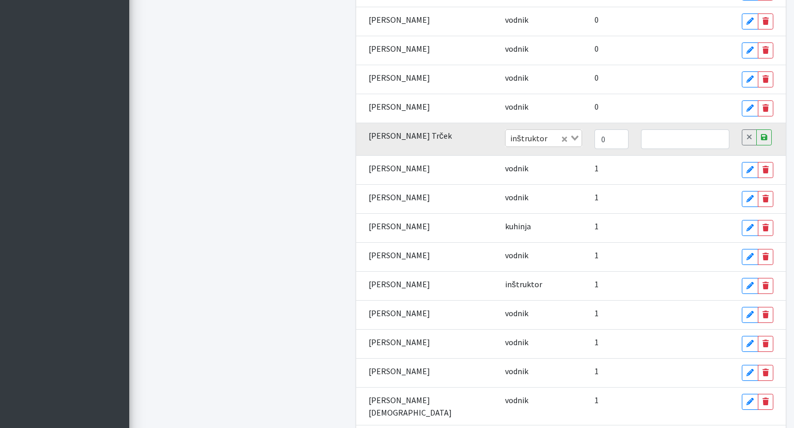
type input "0"
drag, startPoint x: 577, startPoint y: 124, endPoint x: 638, endPoint y: 117, distance: 61.4
click at [595, 129] on input "0" at bounding box center [612, 139] width 34 height 20
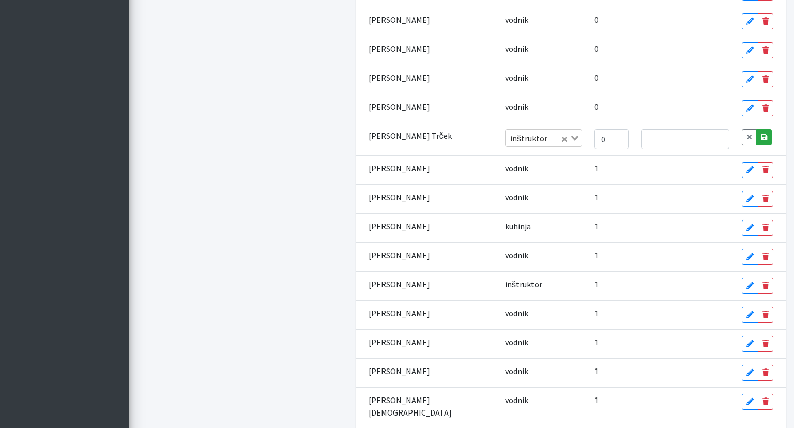
click at [756, 129] on link "Save" at bounding box center [764, 137] width 16 height 16
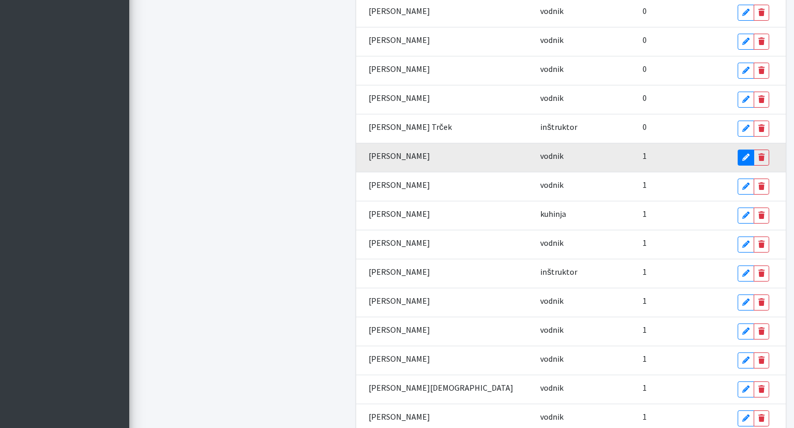
click at [742, 154] on icon at bounding box center [745, 157] width 7 height 7
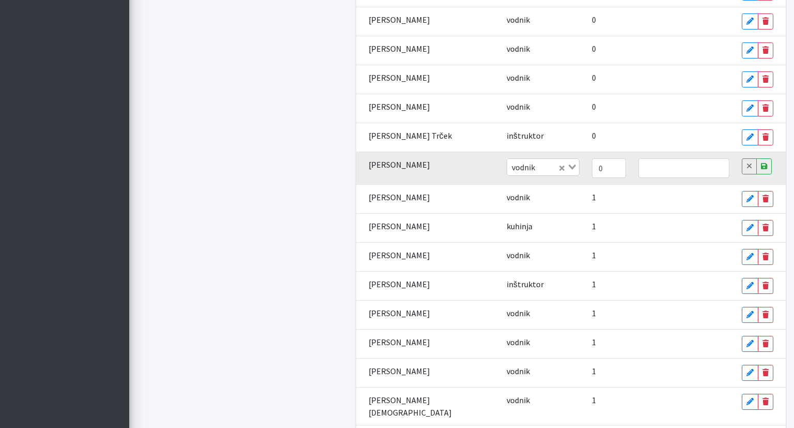
type input "0"
click at [592, 158] on input "0" at bounding box center [609, 168] width 34 height 20
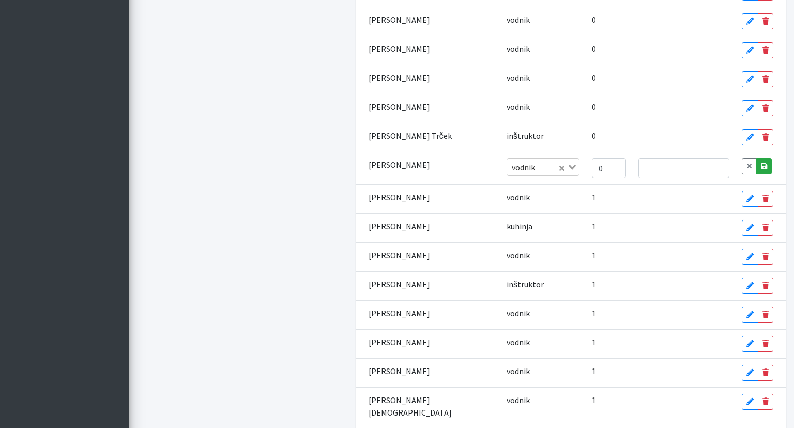
click at [764, 158] on link "Save" at bounding box center [764, 166] width 16 height 16
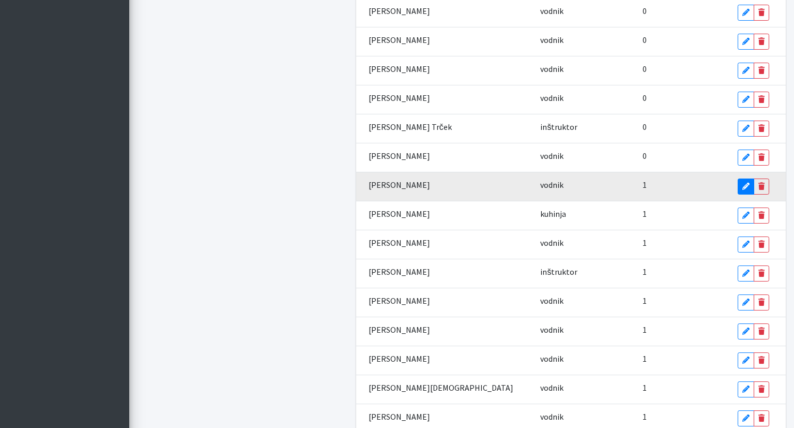
click at [742, 182] on icon at bounding box center [745, 185] width 7 height 7
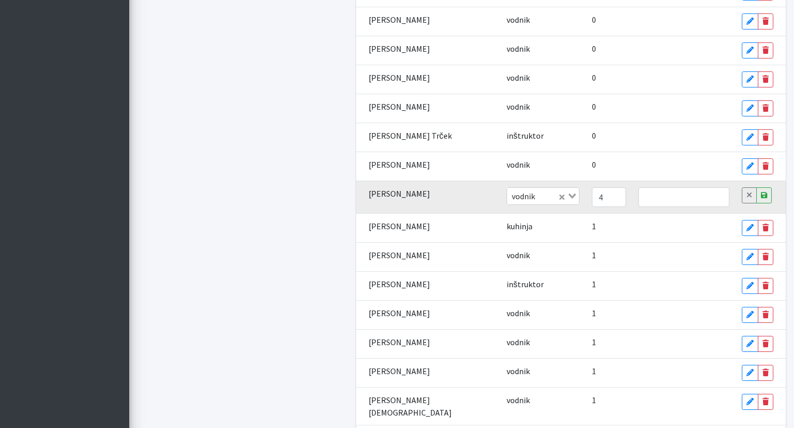
click at [592, 187] on input "4" at bounding box center [609, 197] width 34 height 20
click at [592, 187] on input "3" at bounding box center [609, 197] width 34 height 20
click at [592, 187] on input "2" at bounding box center [609, 197] width 34 height 20
click at [592, 187] on input "1" at bounding box center [609, 197] width 34 height 20
type input "0"
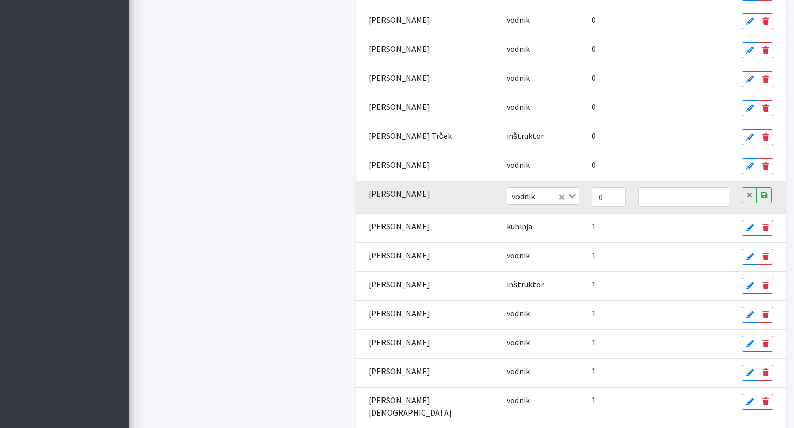
click at [592, 187] on input "0" at bounding box center [609, 197] width 34 height 20
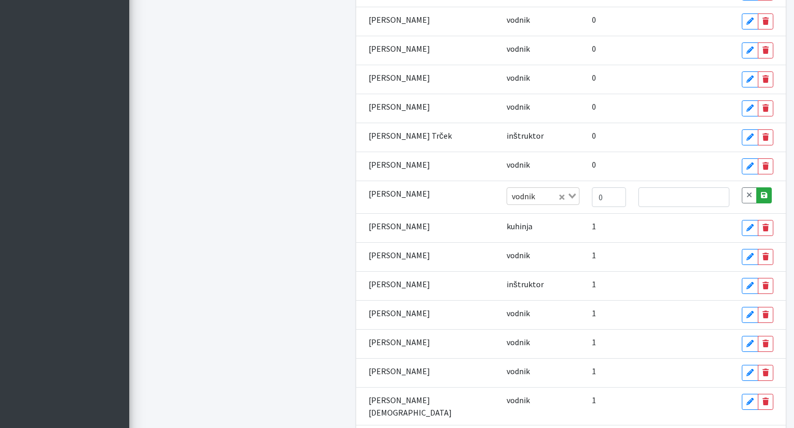
click at [762, 187] on link "Save" at bounding box center [764, 195] width 16 height 16
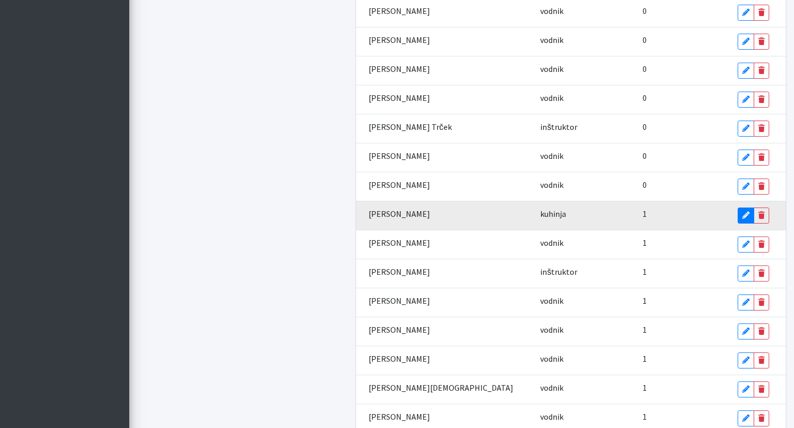
click at [738, 210] on link "Edit" at bounding box center [746, 215] width 17 height 16
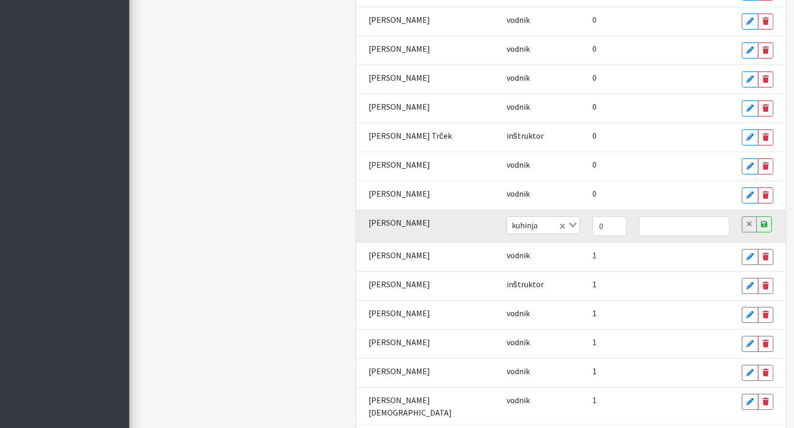
type input "0"
click at [592, 216] on input "0" at bounding box center [609, 226] width 34 height 20
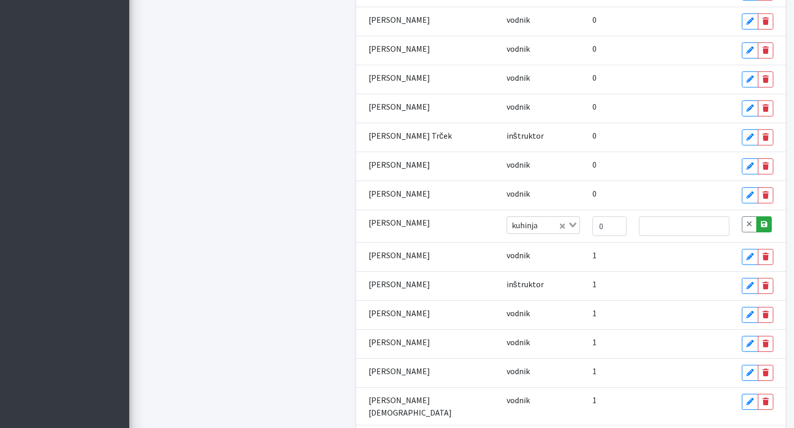
click at [761, 220] on icon at bounding box center [764, 223] width 6 height 7
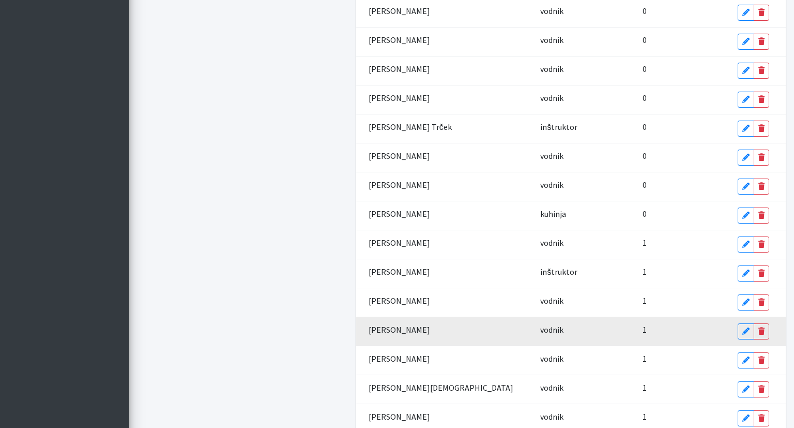
scroll to position [851, 0]
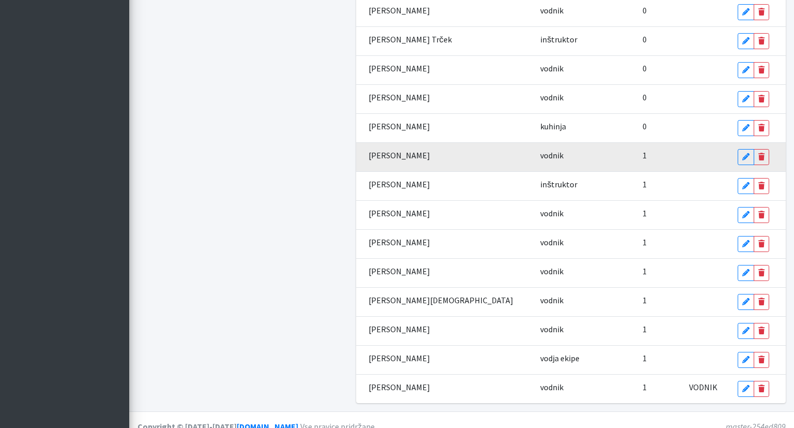
click at [742, 153] on icon at bounding box center [745, 156] width 7 height 7
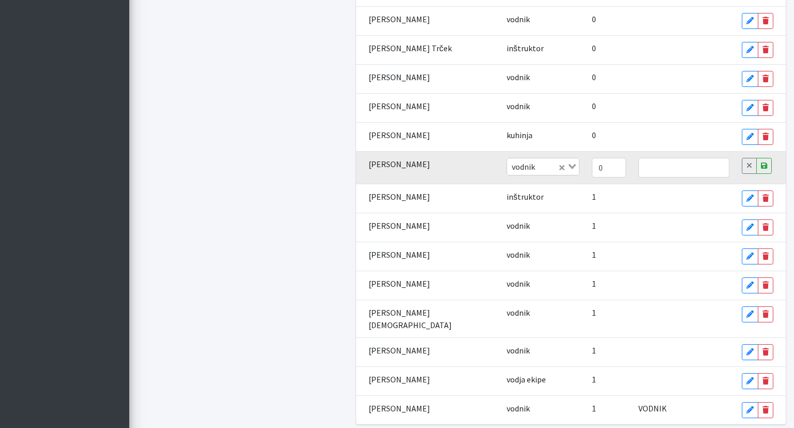
type input "0"
click at [592, 158] on input "0" at bounding box center [609, 168] width 34 height 20
click at [756, 158] on link "Save" at bounding box center [764, 166] width 16 height 16
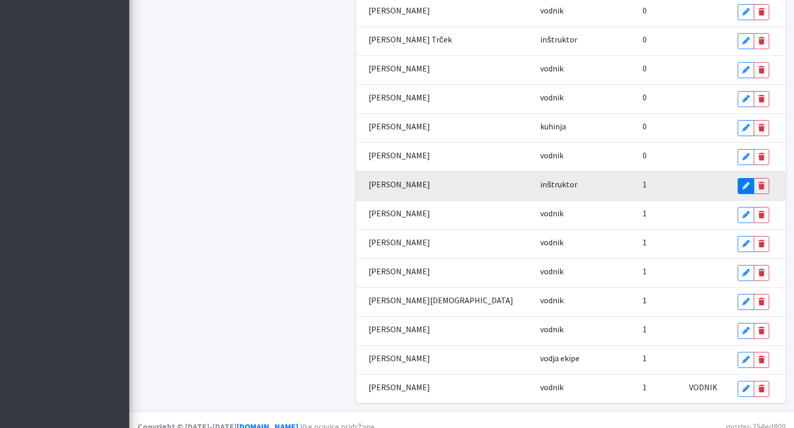
click at [742, 182] on icon at bounding box center [745, 185] width 7 height 7
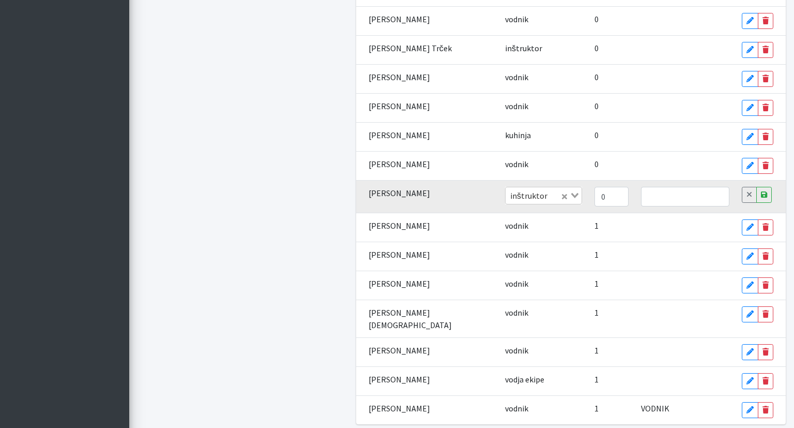
type input "0"
click at [595, 187] on input "0" at bounding box center [612, 197] width 34 height 20
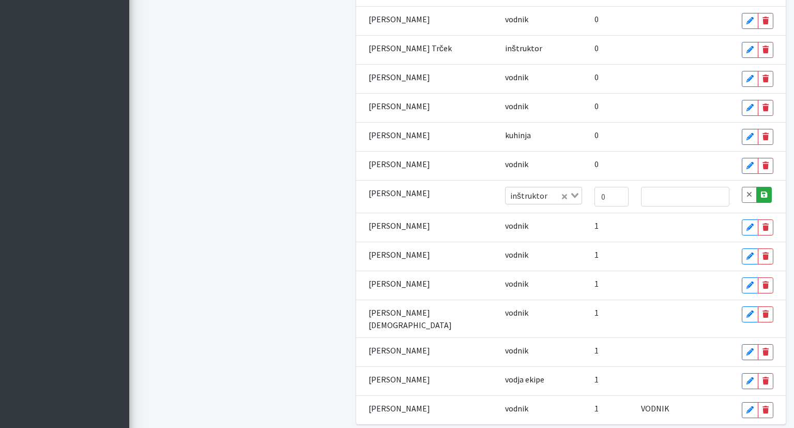
click at [765, 187] on div "Cancel Save" at bounding box center [758, 195] width 32 height 16
click at [762, 187] on link "Save" at bounding box center [764, 195] width 16 height 16
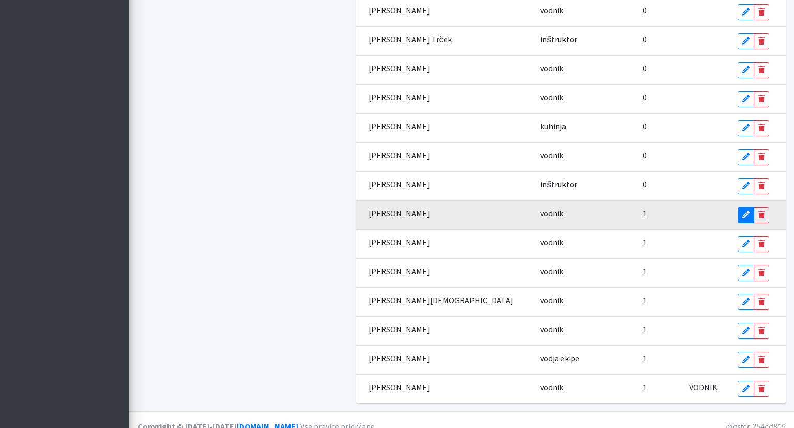
click at [742, 211] on icon at bounding box center [745, 214] width 7 height 7
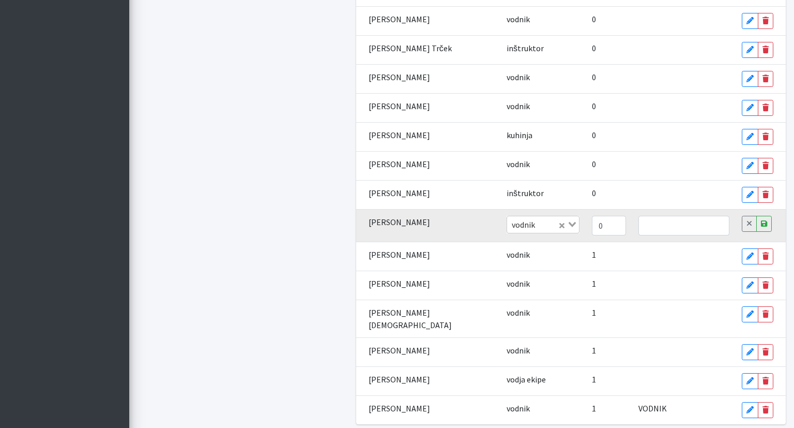
type input "0"
click at [592, 216] on input "0" at bounding box center [609, 226] width 34 height 20
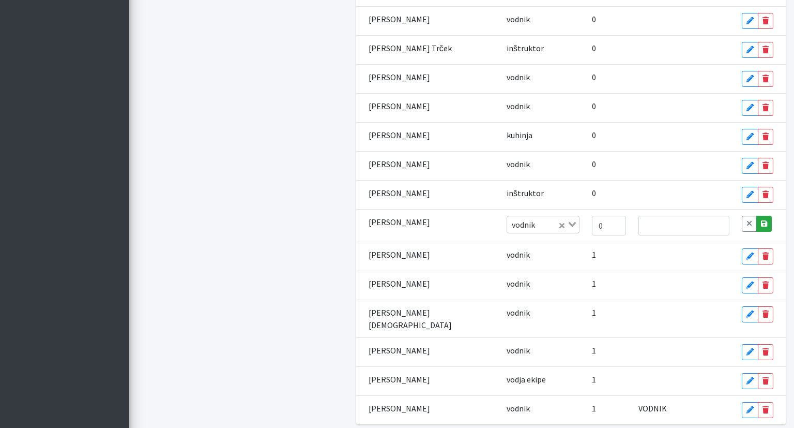
click at [761, 220] on icon at bounding box center [764, 223] width 6 height 7
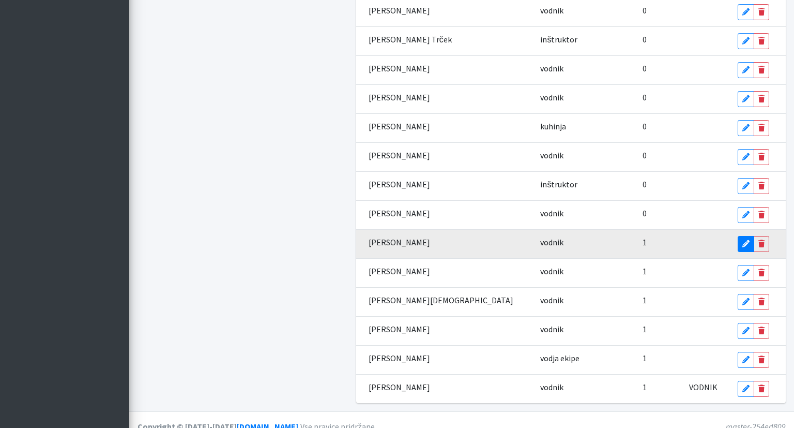
click at [742, 240] on icon at bounding box center [745, 243] width 7 height 7
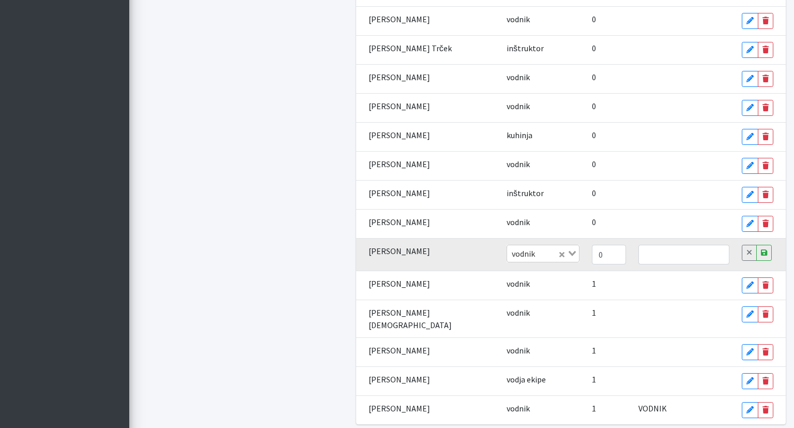
type input "0"
click at [592, 245] on input "0" at bounding box center [609, 255] width 34 height 20
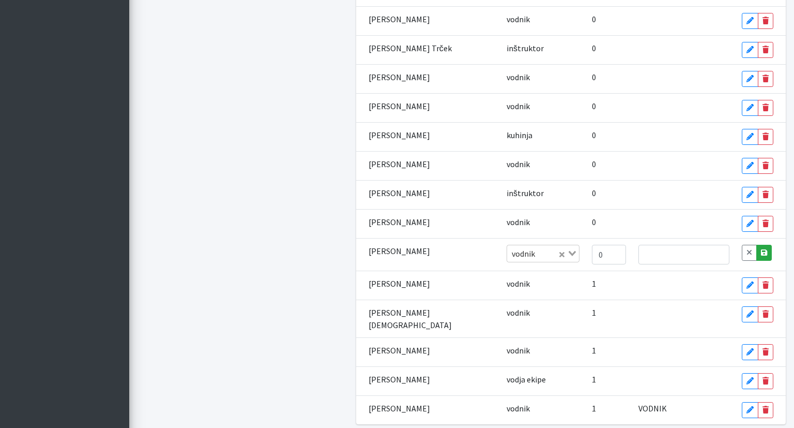
click at [761, 249] on icon at bounding box center [764, 252] width 6 height 7
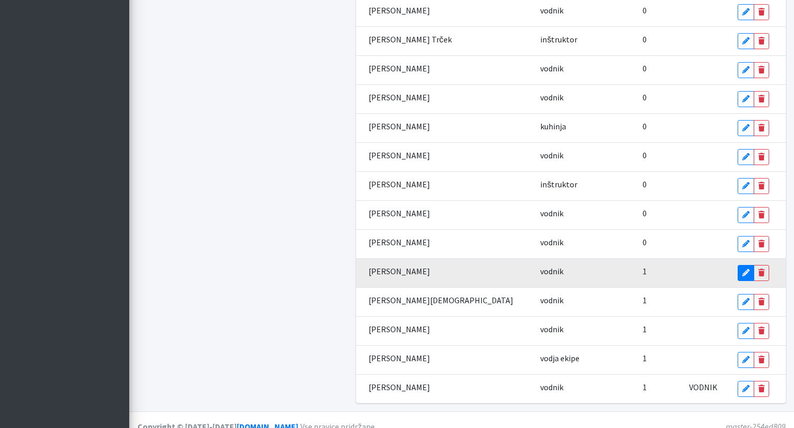
click at [738, 265] on link "Edit" at bounding box center [746, 273] width 17 height 16
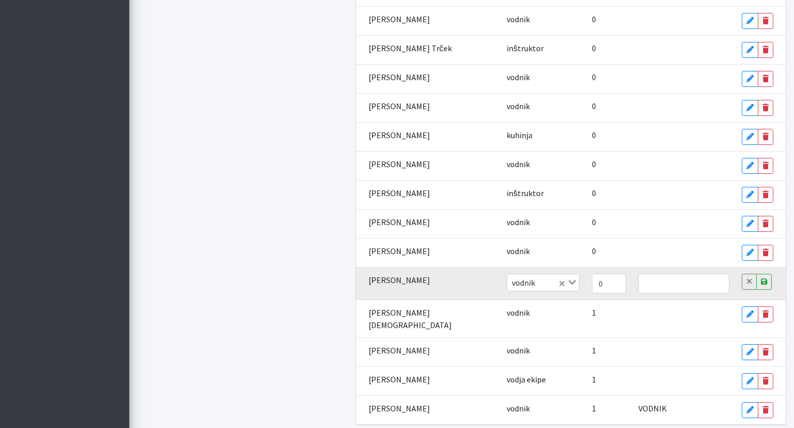
type input "0"
drag, startPoint x: 579, startPoint y: 266, endPoint x: 654, endPoint y: 266, distance: 75.0
click at [592, 273] on input "0" at bounding box center [609, 283] width 34 height 20
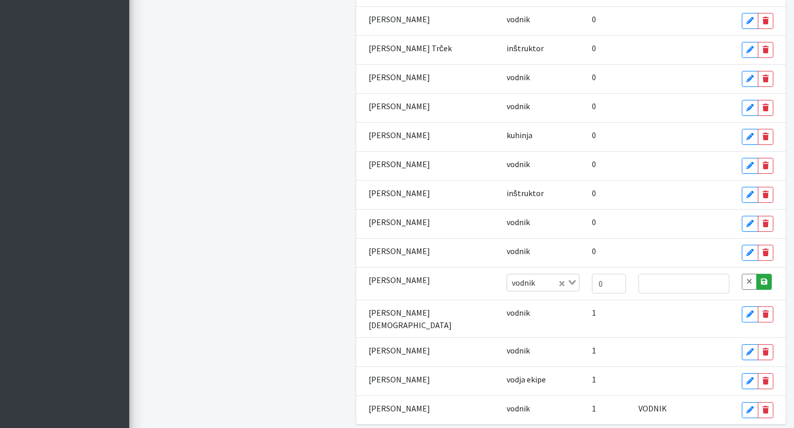
click at [761, 278] on icon at bounding box center [764, 281] width 6 height 7
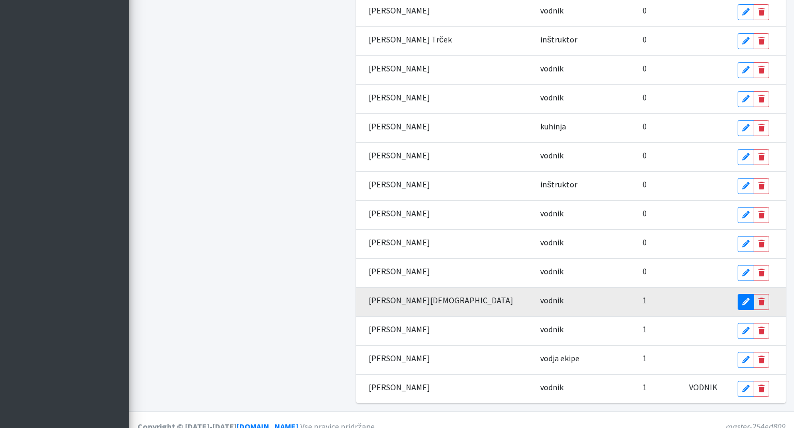
click at [738, 294] on link "Edit" at bounding box center [746, 302] width 17 height 16
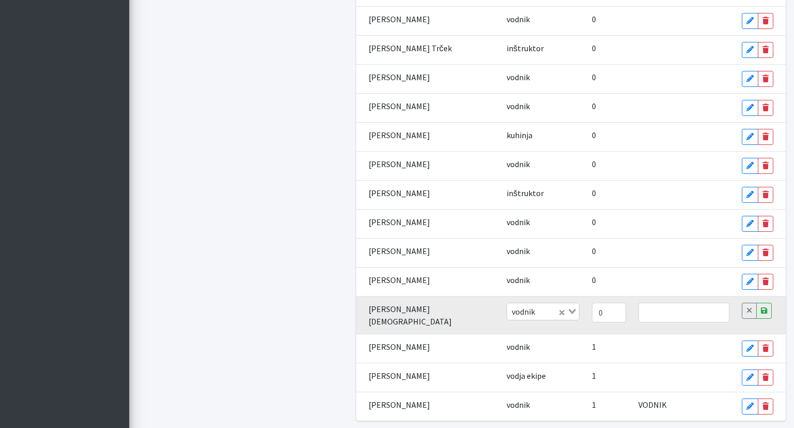
type input "0"
click at [592, 302] on input "0" at bounding box center [609, 312] width 34 height 20
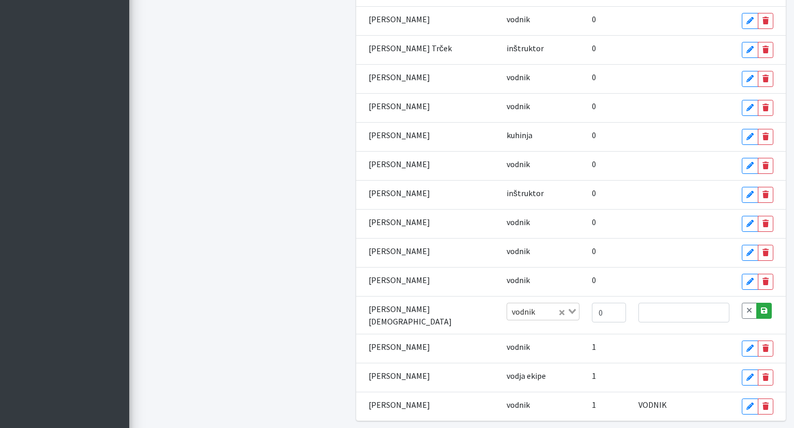
click at [764, 302] on link "Save" at bounding box center [764, 310] width 16 height 16
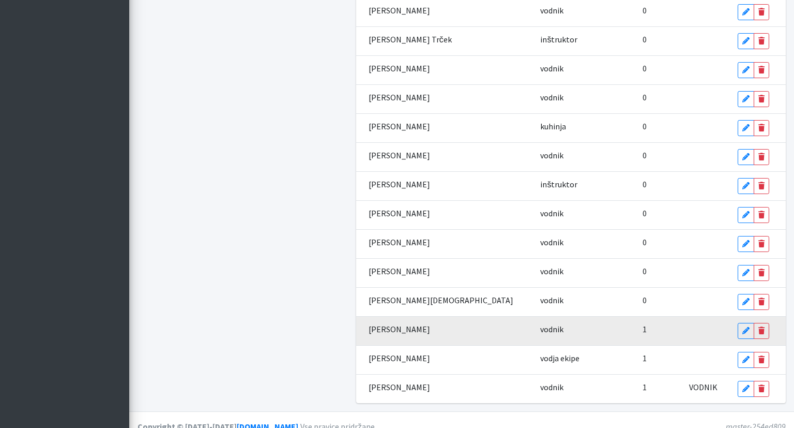
click at [732, 322] on td "Edit Delete" at bounding box center [759, 330] width 55 height 29
click at [742, 327] on icon at bounding box center [745, 330] width 7 height 7
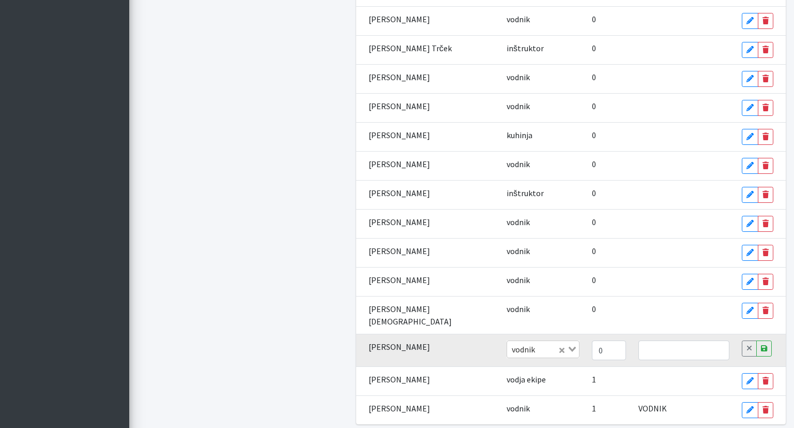
type input "0"
click at [592, 340] on input "0" at bounding box center [609, 350] width 34 height 20
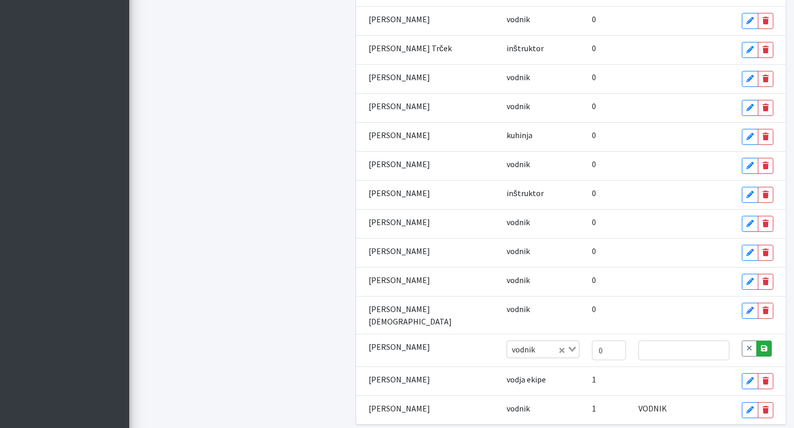
click at [756, 340] on link "Save" at bounding box center [764, 348] width 16 height 16
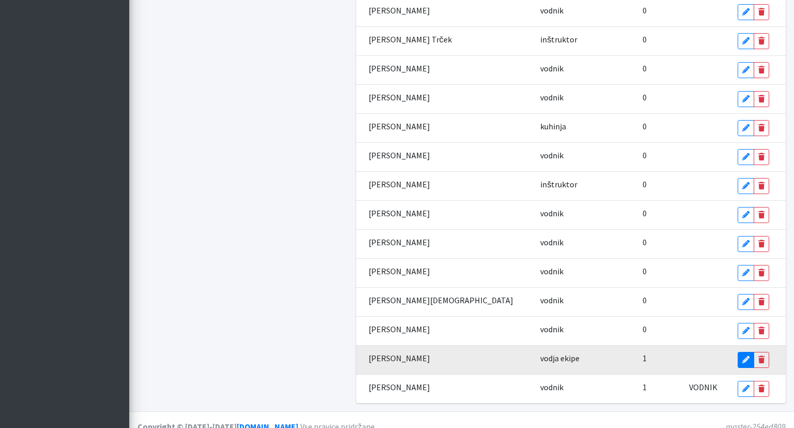
click at [738, 352] on link "Edit" at bounding box center [746, 360] width 17 height 16
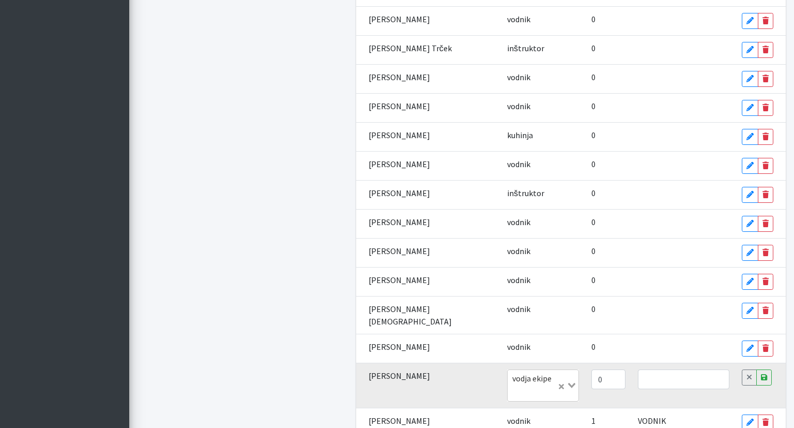
type input "0"
click at [591, 369] on input "0" at bounding box center [608, 379] width 34 height 20
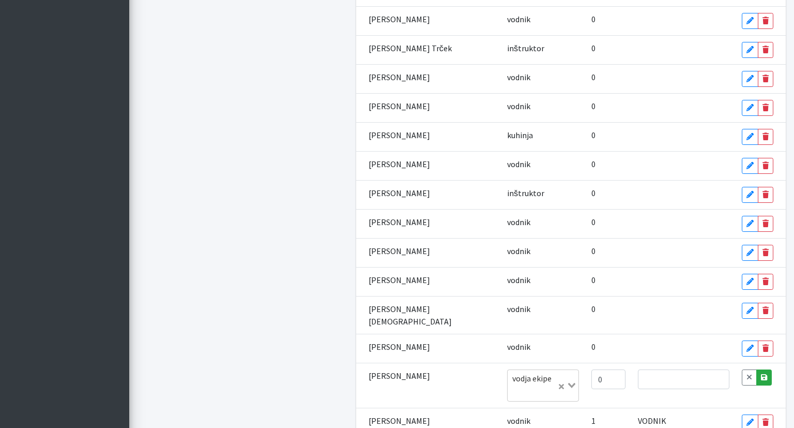
click at [761, 373] on icon at bounding box center [764, 376] width 6 height 7
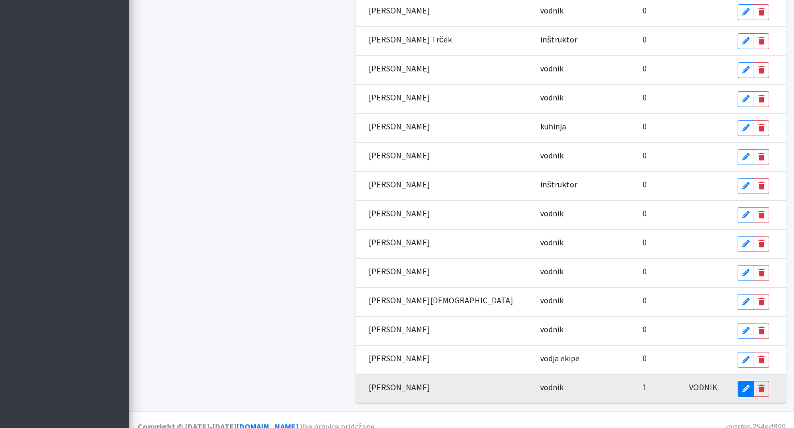
click at [742, 385] on icon at bounding box center [745, 388] width 7 height 7
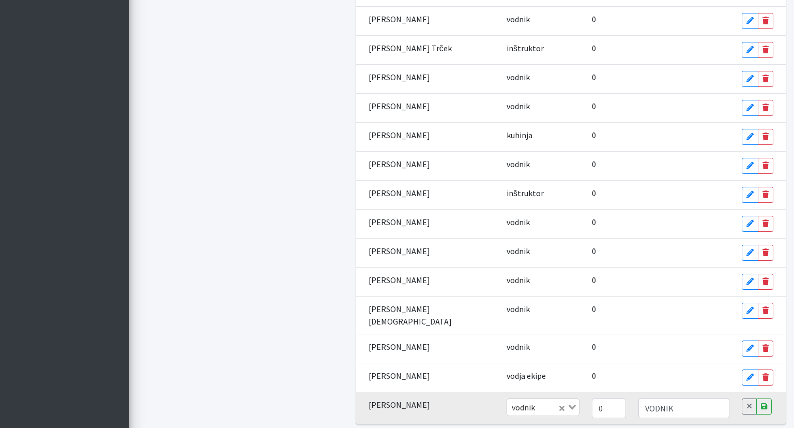
type input "0"
click at [592, 398] on input "0" at bounding box center [609, 408] width 34 height 20
drag, startPoint x: 630, startPoint y: 379, endPoint x: 597, endPoint y: 378, distance: 33.1
click at [638, 398] on input "VODNIK" at bounding box center [683, 408] width 91 height 20
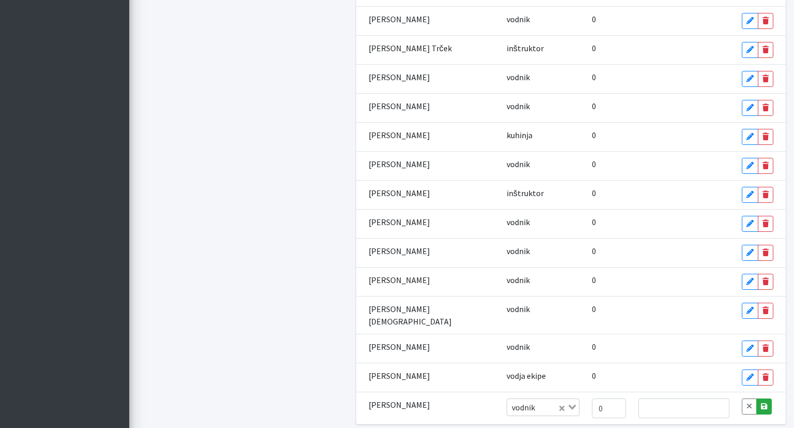
click at [756, 398] on link "Save" at bounding box center [764, 406] width 16 height 16
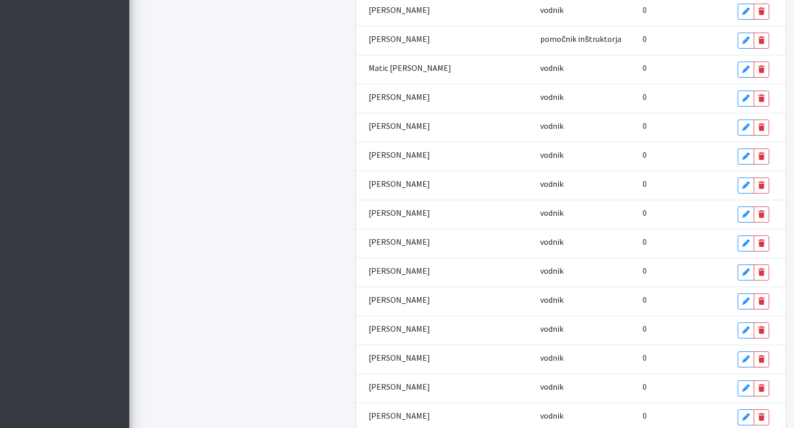
scroll to position [0, 0]
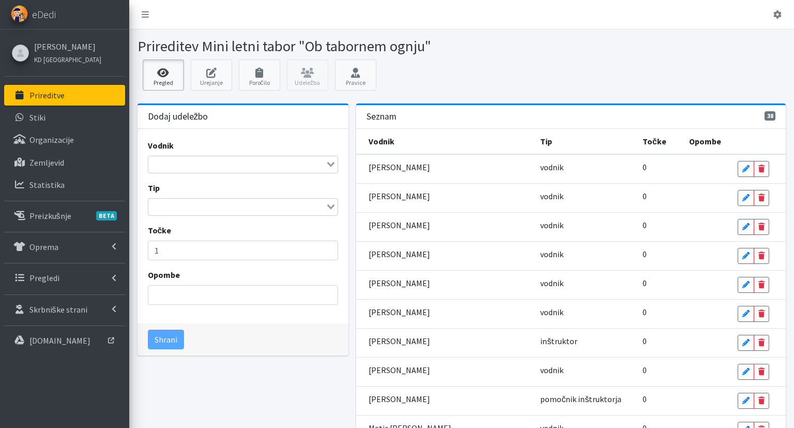
click at [155, 80] on link "Pregled" at bounding box center [163, 74] width 41 height 31
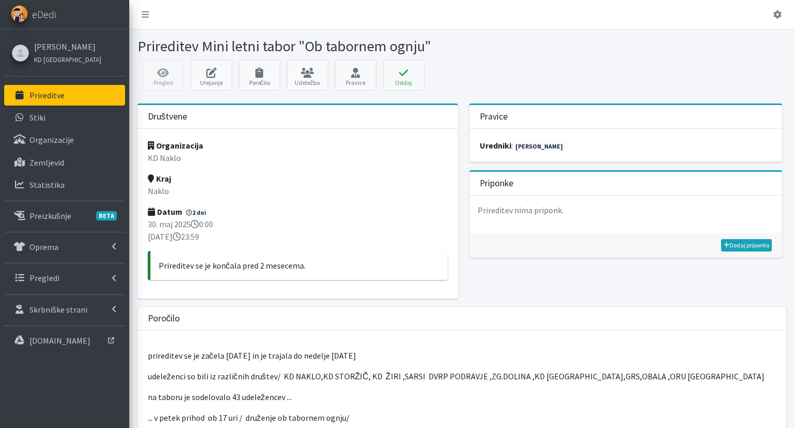
click at [56, 92] on p "Prireditve" at bounding box center [46, 95] width 35 height 10
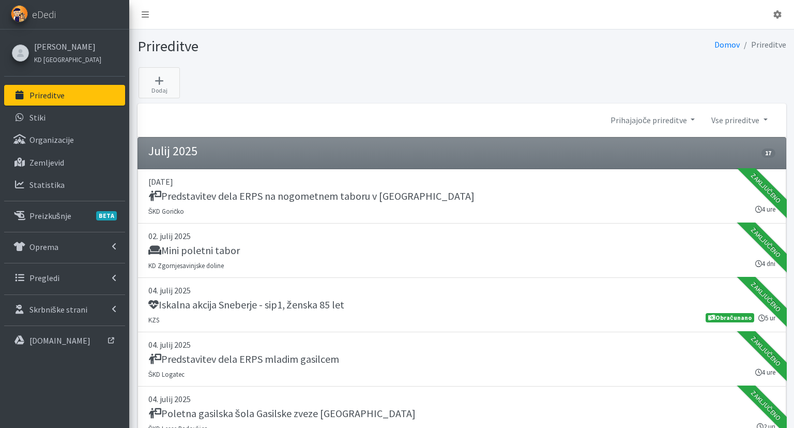
click at [34, 96] on p "Prireditve" at bounding box center [46, 95] width 35 height 10
